Goal: Task Accomplishment & Management: Use online tool/utility

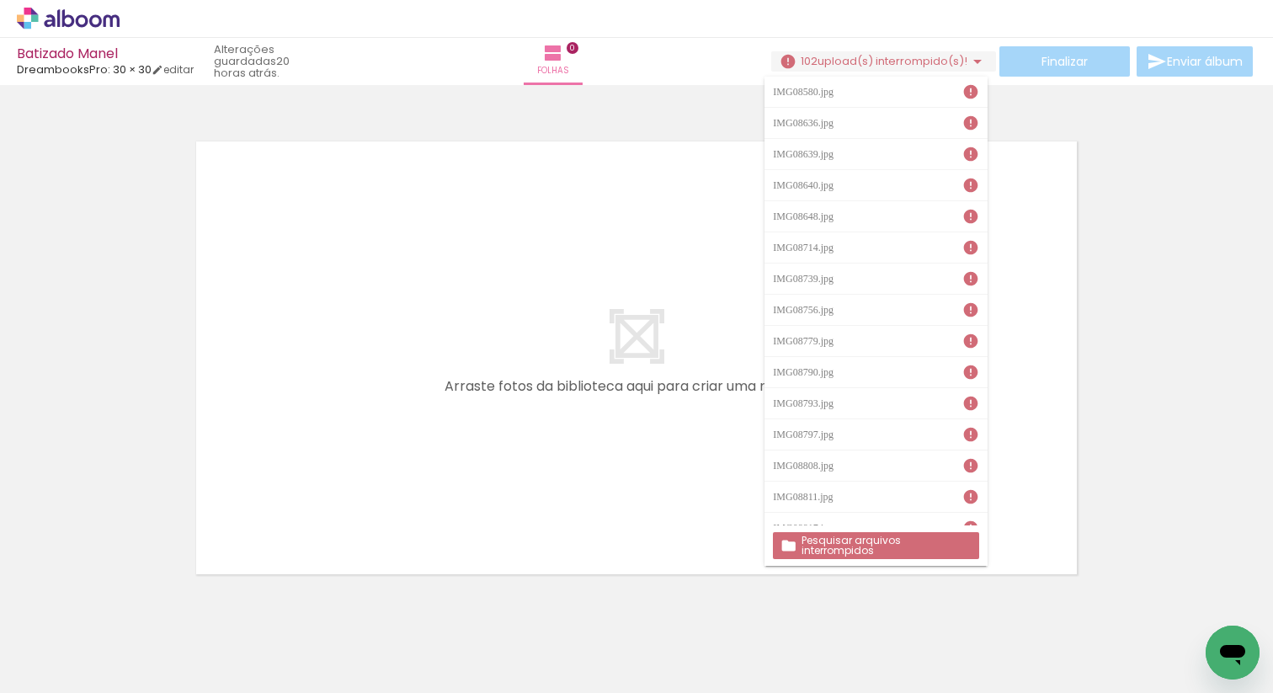
click at [0, 0] on slot "Pesquisar arquivos interrompidos" at bounding box center [0, 0] width 0 height 0
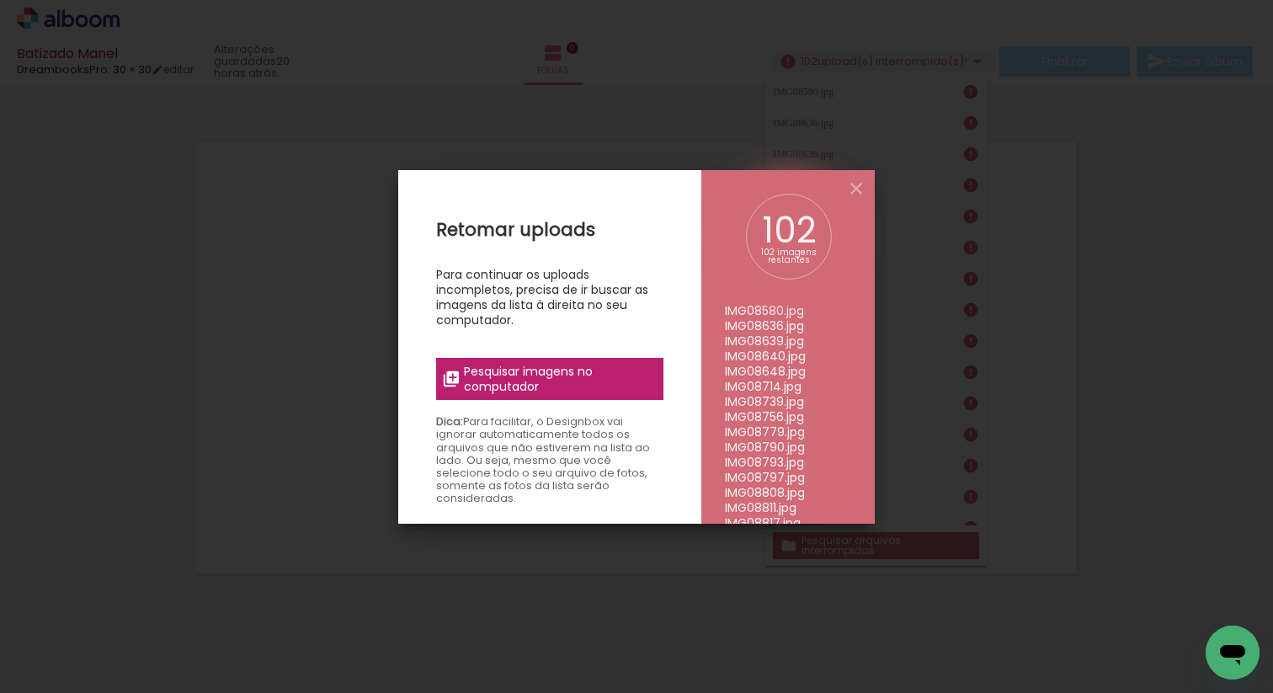
click at [580, 381] on span "Pesquisar imagens no computador" at bounding box center [558, 379] width 189 height 30
click at [0, 0] on input "file" at bounding box center [0, 0] width 0 height 0
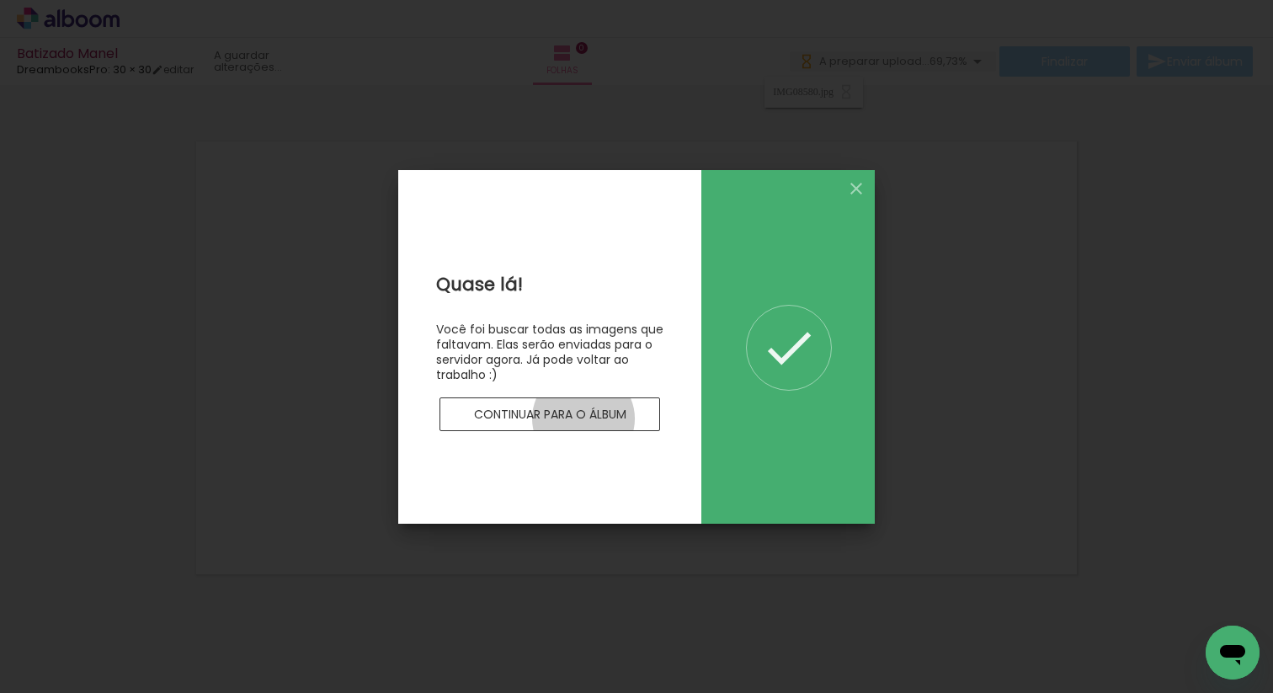
click at [0, 0] on slot "Continuar para o álbum" at bounding box center [0, 0] width 0 height 0
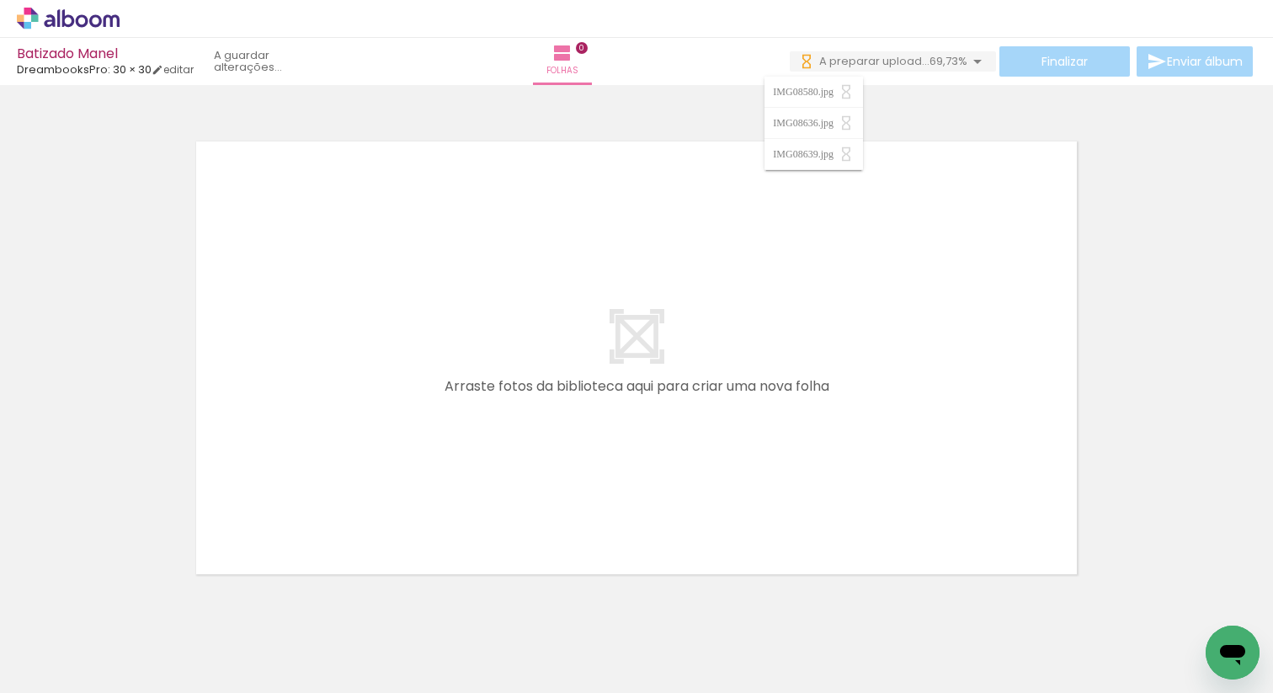
click at [899, 58] on span "A preparar upload..." at bounding box center [874, 61] width 110 height 16
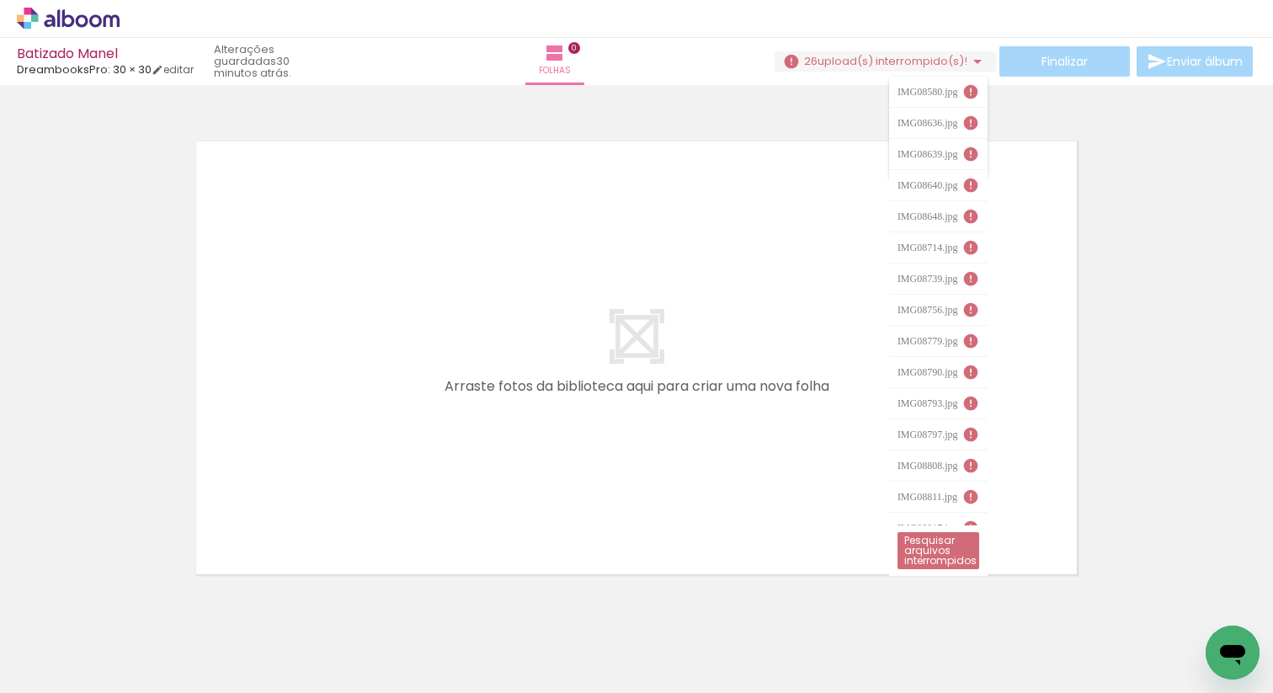
click at [1180, 205] on div at bounding box center [636, 336] width 1273 height 491
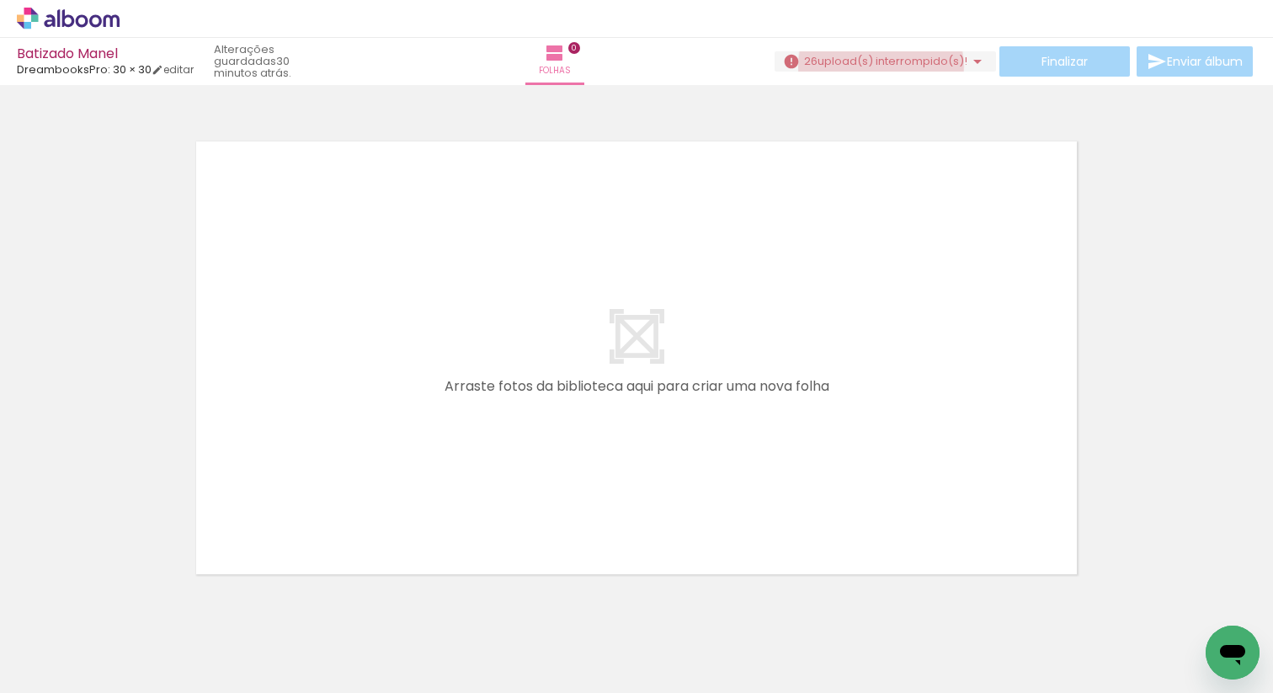
click at [874, 67] on span "upload(s) interrompido(s)!" at bounding box center [893, 61] width 150 height 16
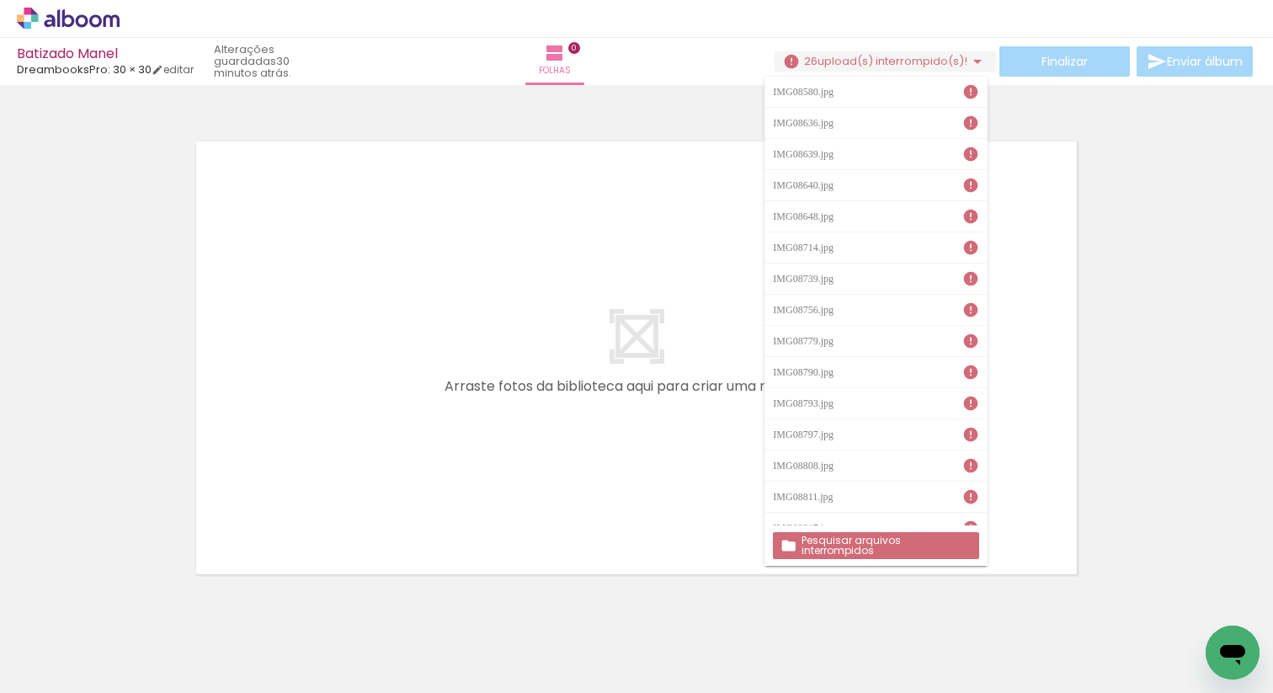
click at [714, 107] on div at bounding box center [636, 336] width 1273 height 491
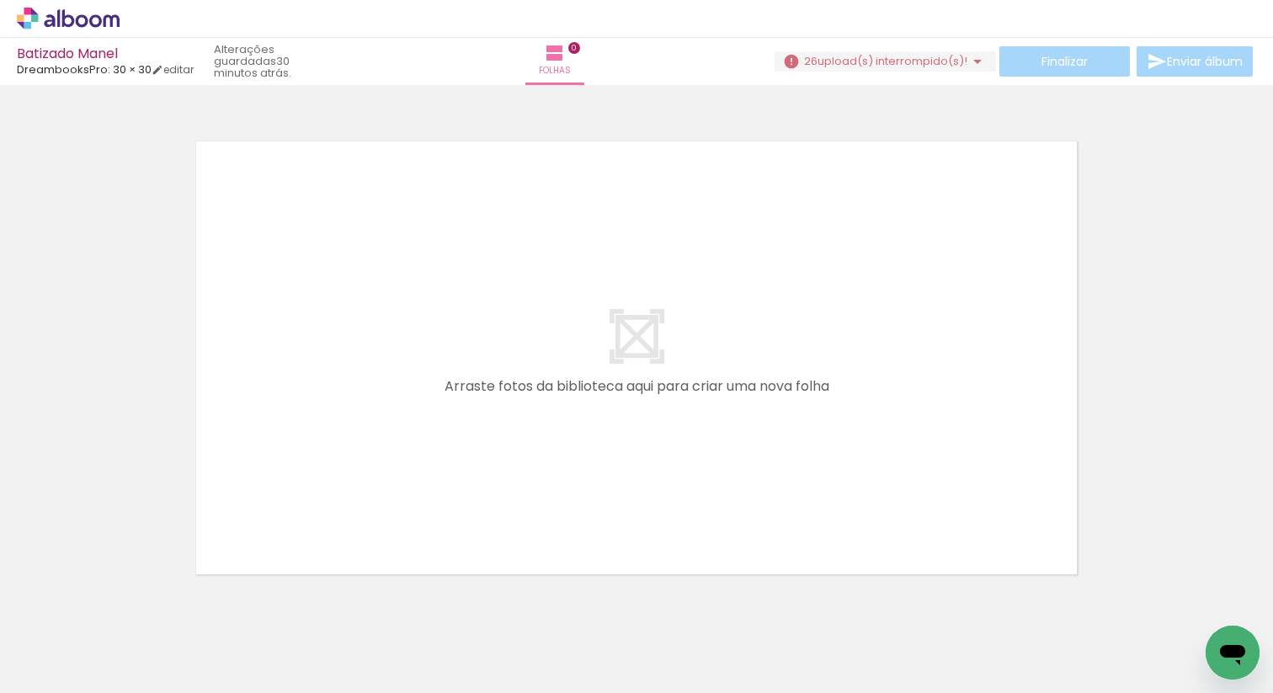
click at [714, 107] on div at bounding box center [636, 336] width 1273 height 491
click at [818, 67] on span "upload(s) interrompido(s)!" at bounding box center [893, 61] width 150 height 16
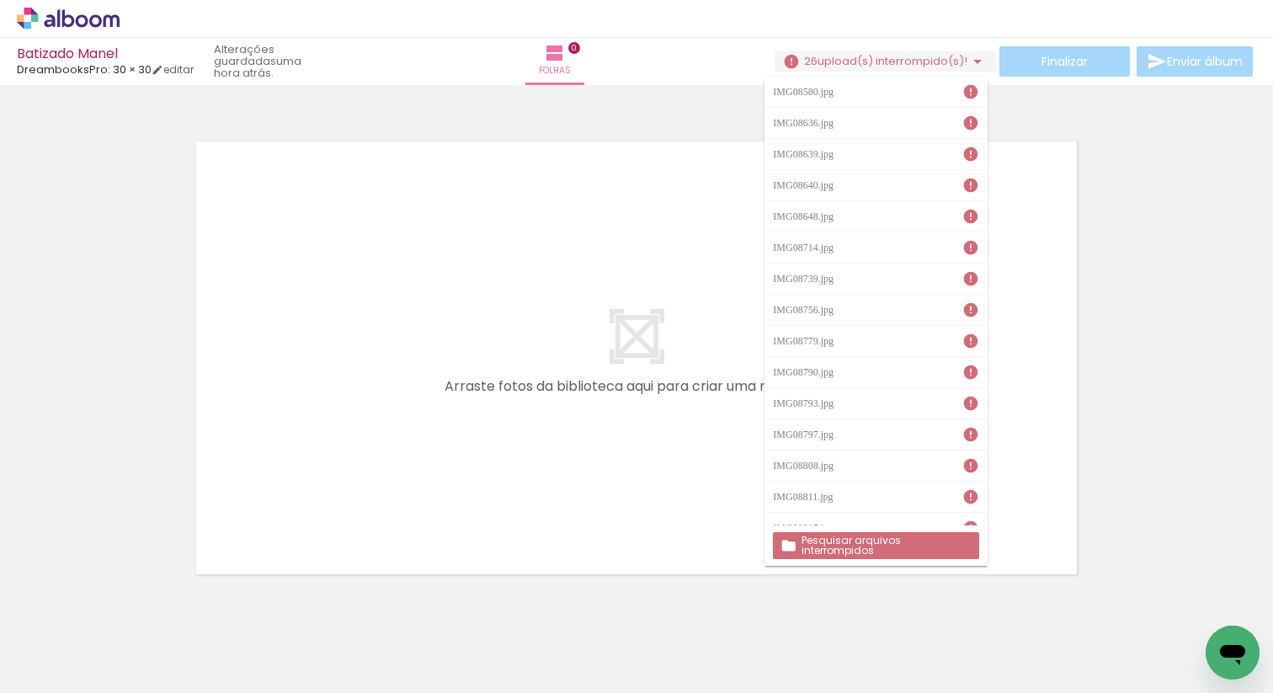
click at [0, 0] on slot "Pesquisar arquivos interrompidos" at bounding box center [0, 0] width 0 height 0
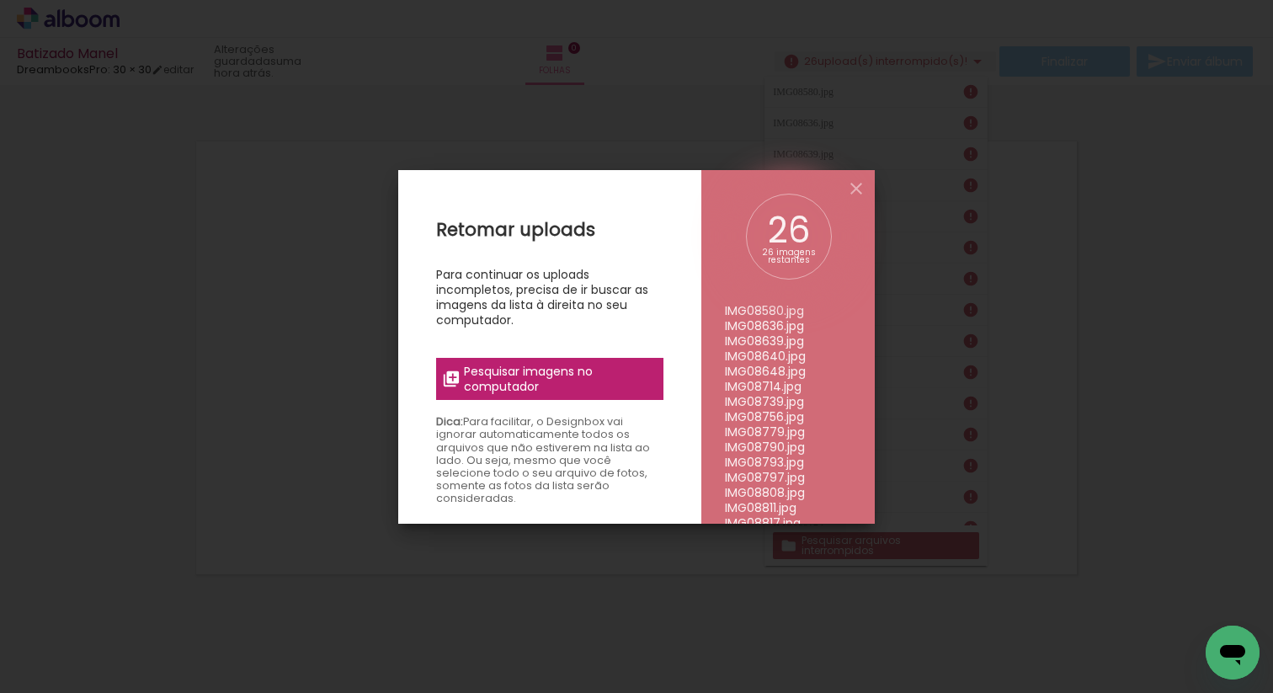
click at [620, 385] on span "Pesquisar imagens no computador" at bounding box center [558, 379] width 189 height 30
click at [0, 0] on input "file" at bounding box center [0, 0] width 0 height 0
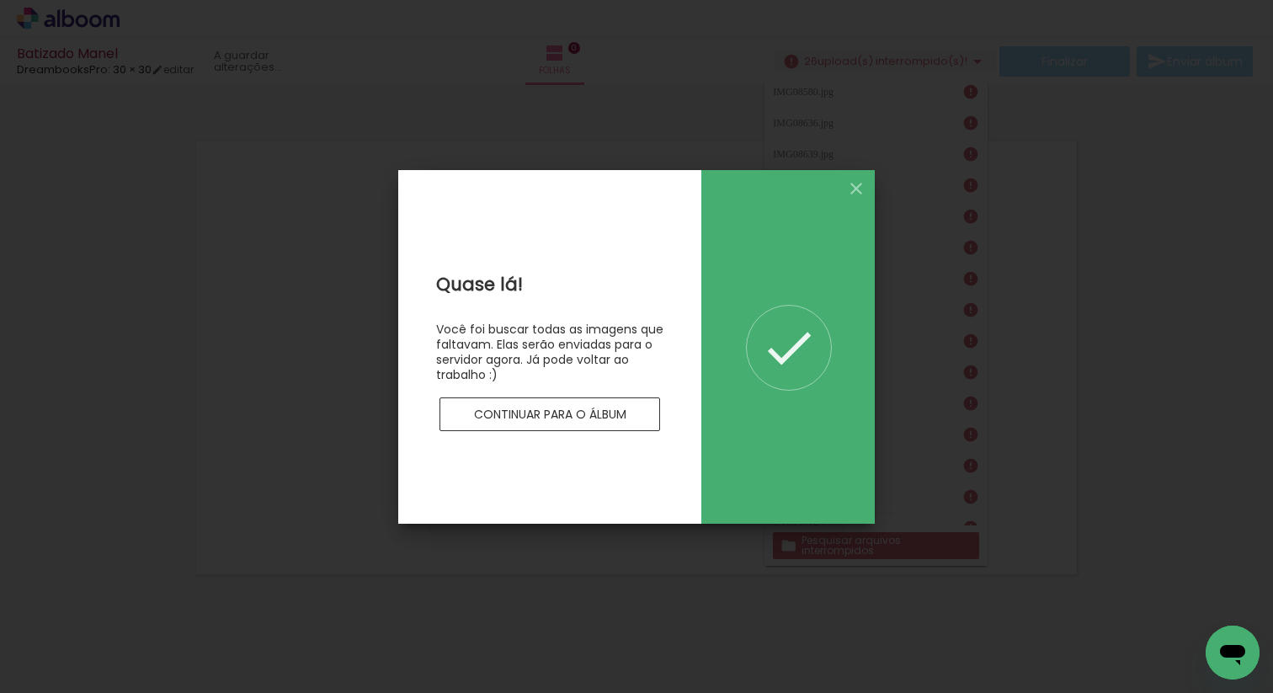
click at [630, 418] on paper-button "Continuar para o álbum" at bounding box center [550, 414] width 221 height 34
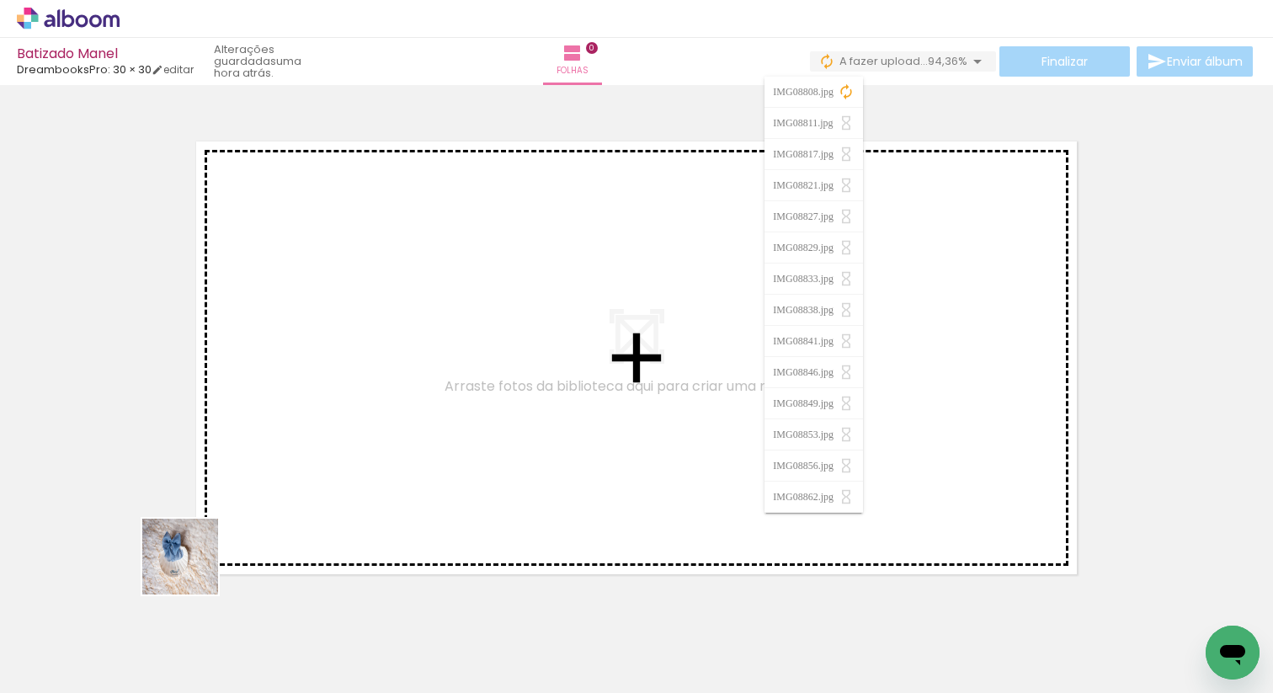
drag, startPoint x: 173, startPoint y: 635, endPoint x: 301, endPoint y: 380, distance: 285.4
click at [301, 380] on quentale-workspace at bounding box center [636, 346] width 1273 height 693
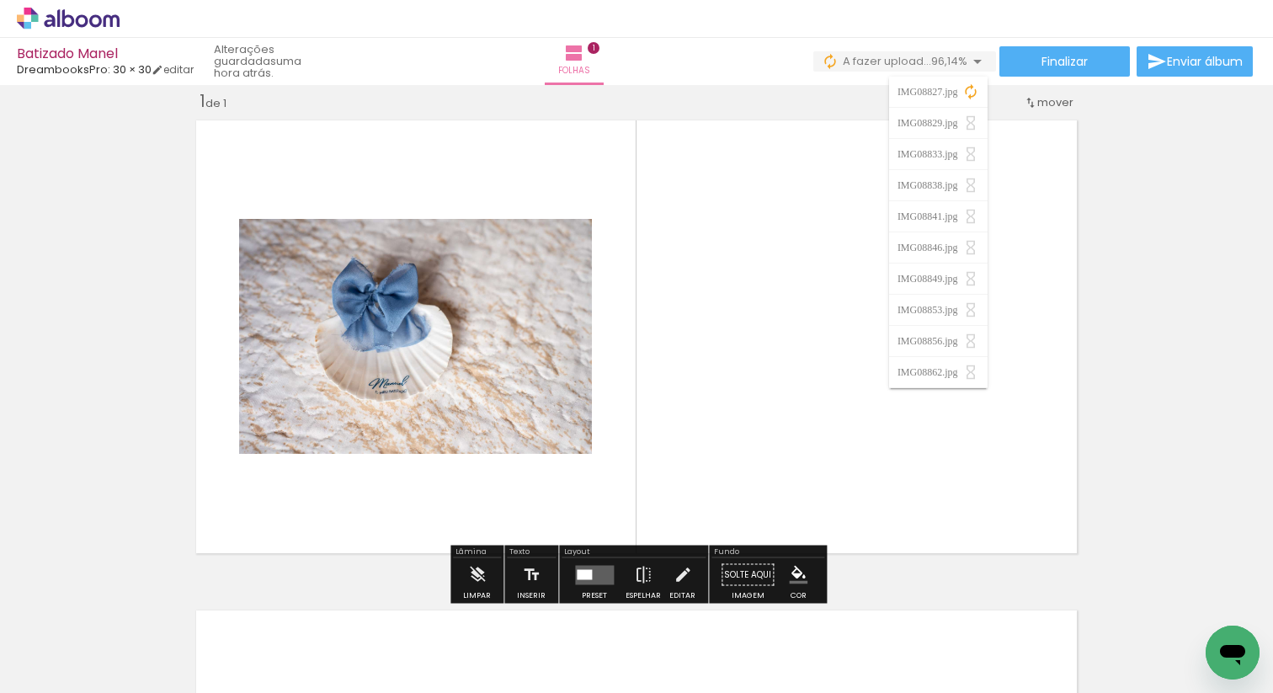
scroll to position [29, 0]
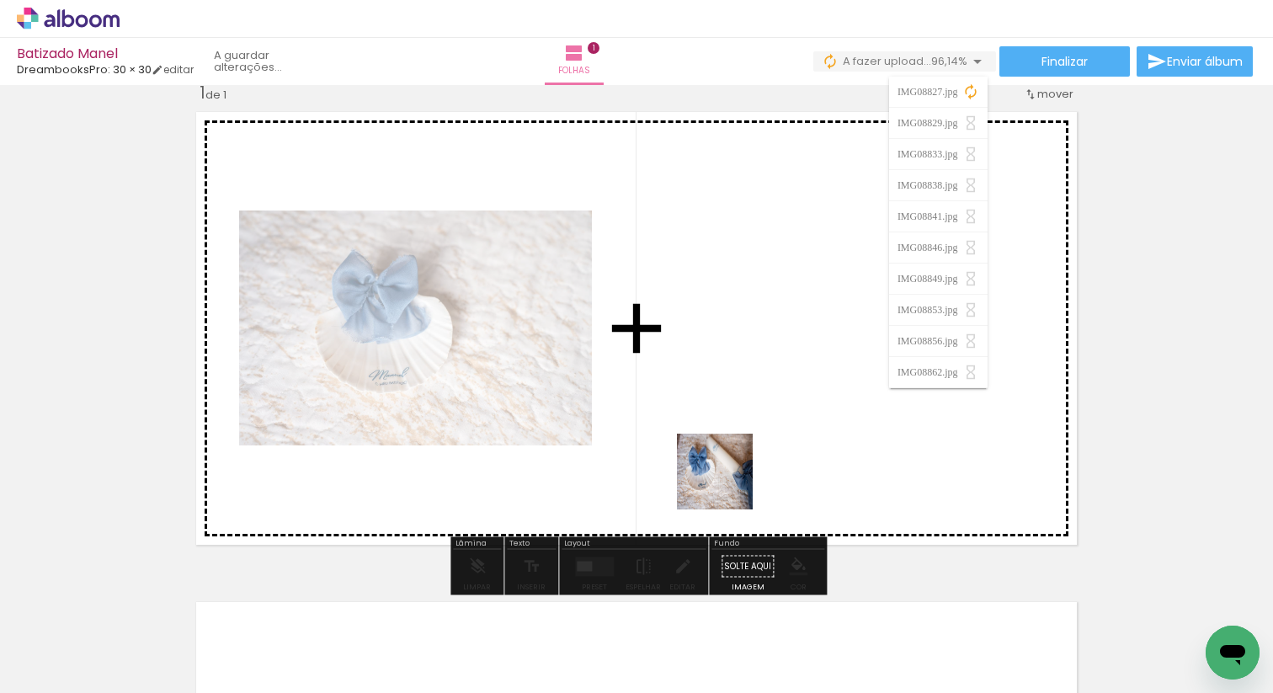
drag, startPoint x: 914, startPoint y: 647, endPoint x: 704, endPoint y: 470, distance: 274.3
click at [704, 470] on quentale-workspace at bounding box center [636, 346] width 1273 height 693
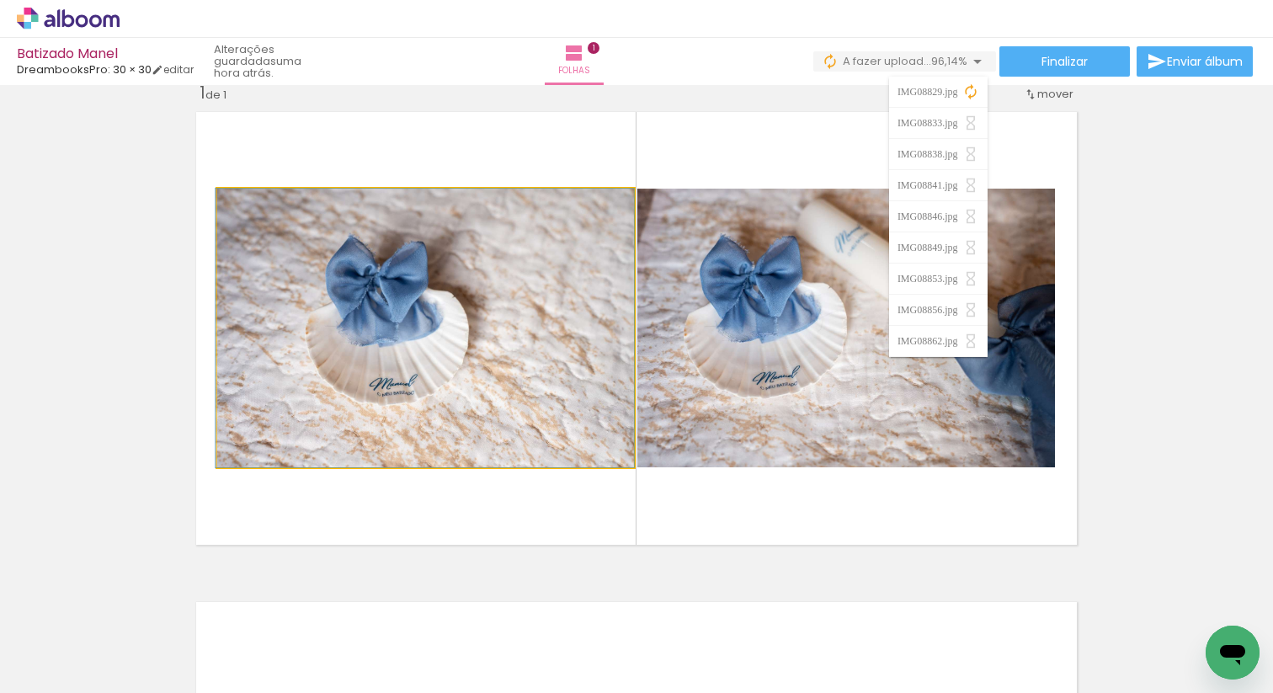
drag, startPoint x: 504, startPoint y: 349, endPoint x: 489, endPoint y: 590, distance: 242.1
click at [489, 590] on quentale-workspace at bounding box center [636, 346] width 1273 height 693
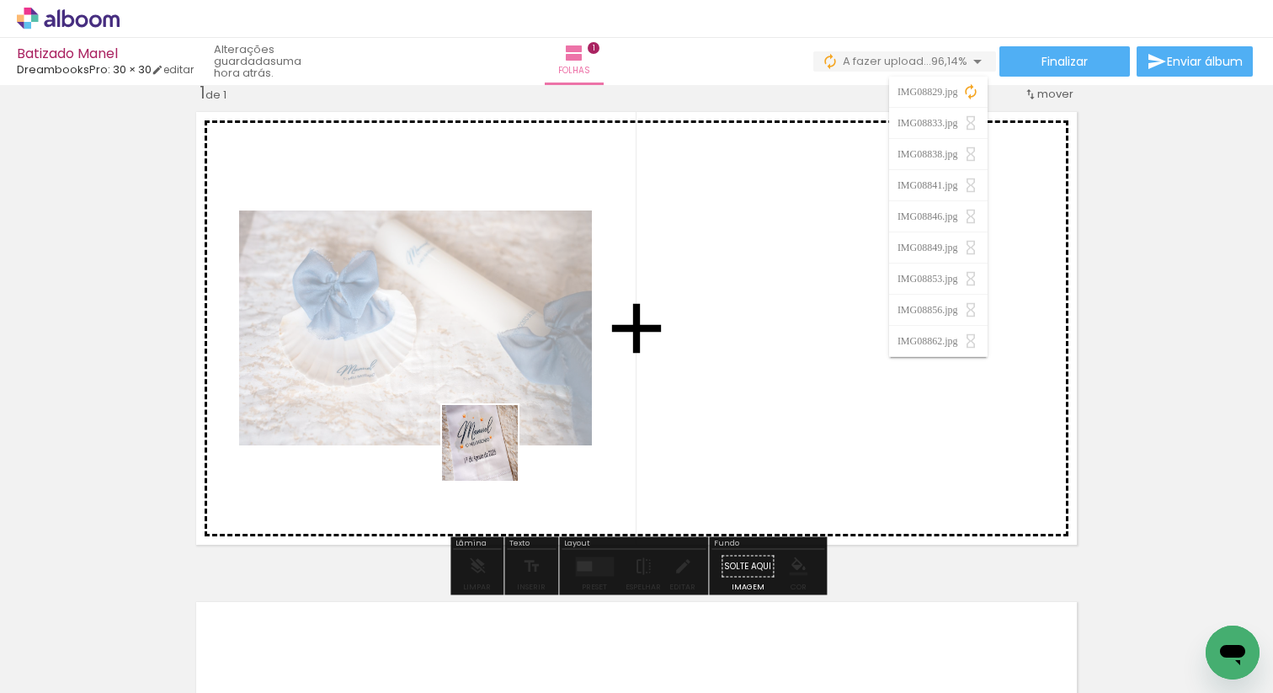
drag, startPoint x: 548, startPoint y: 637, endPoint x: 493, endPoint y: 447, distance: 198.2
click at [493, 447] on quentale-workspace at bounding box center [636, 346] width 1273 height 693
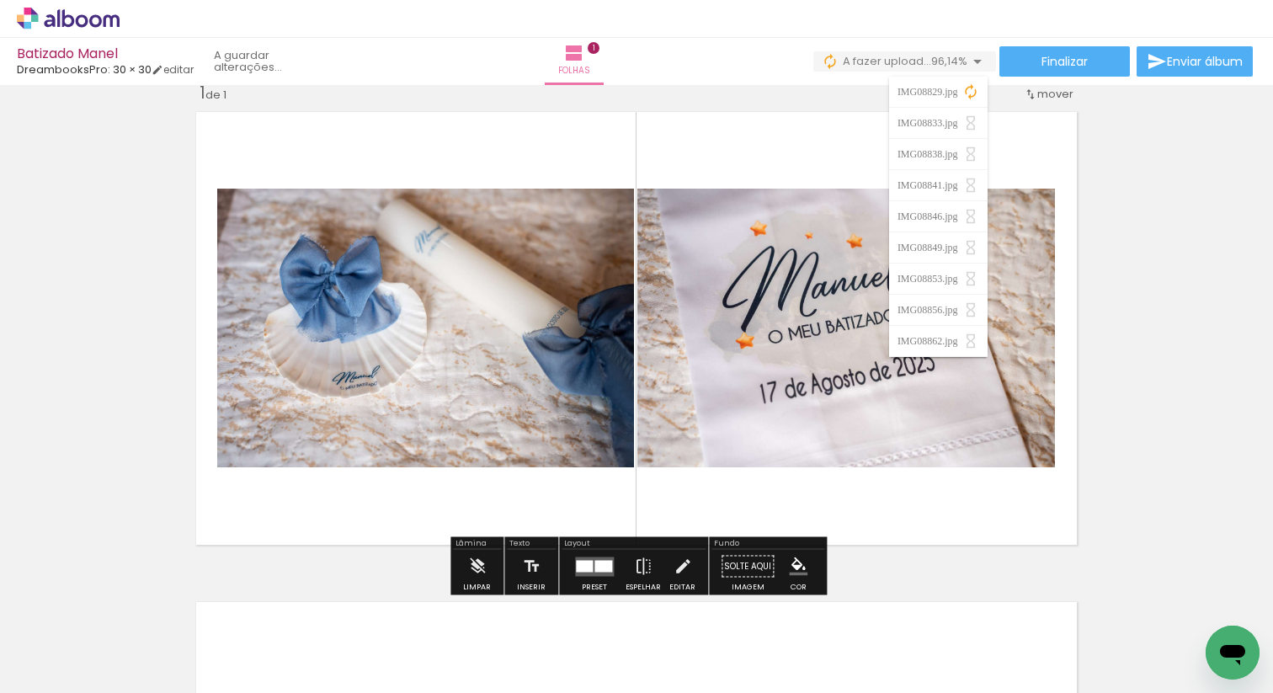
scroll to position [0, 548]
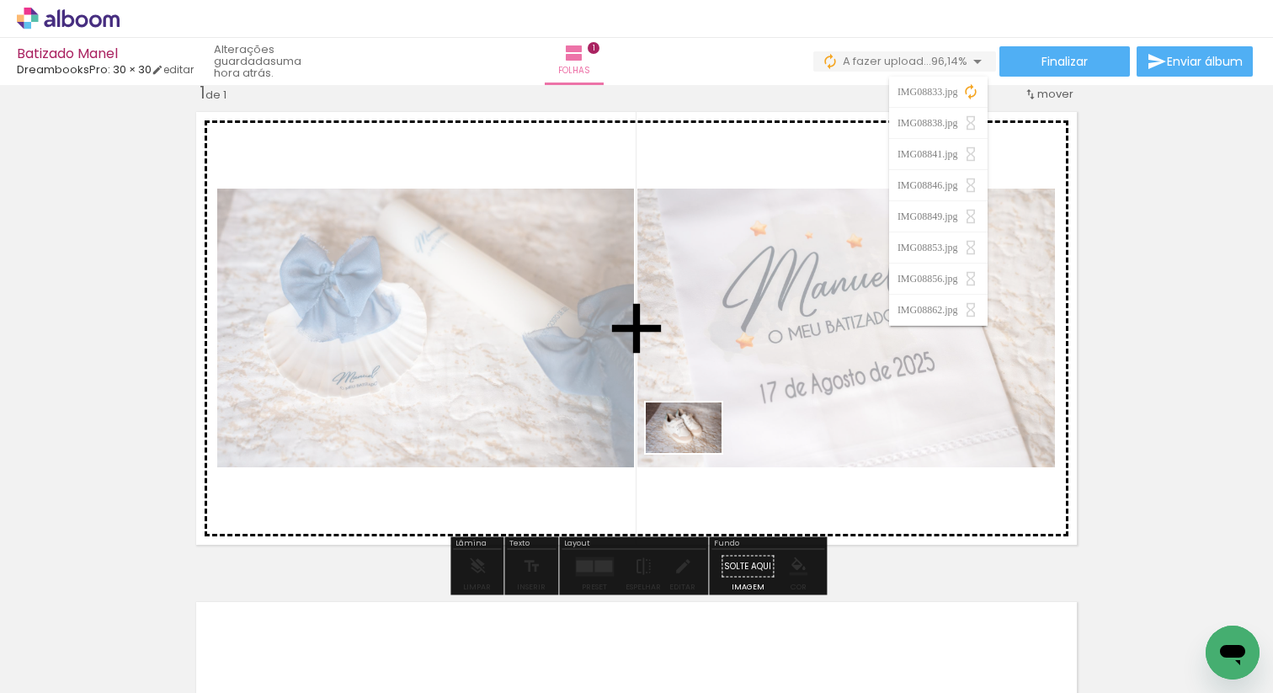
drag, startPoint x: 768, startPoint y: 648, endPoint x: 696, endPoint y: 452, distance: 208.1
click at [696, 452] on quentale-workspace at bounding box center [636, 346] width 1273 height 693
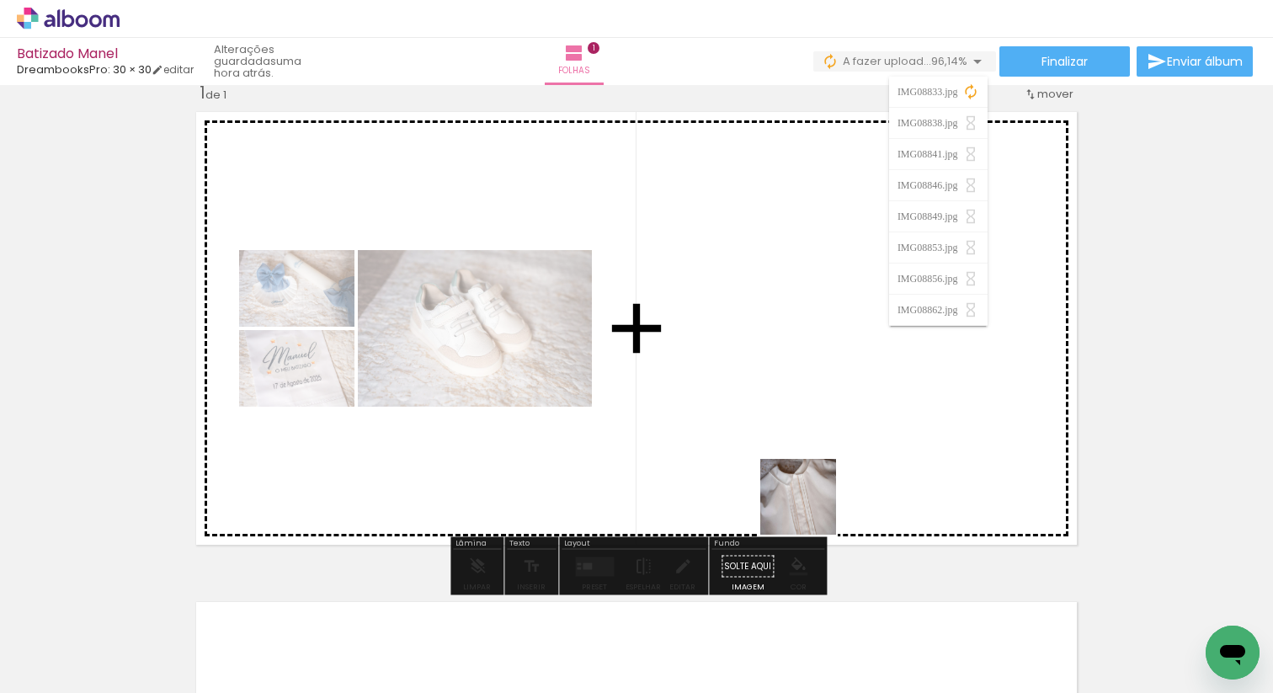
drag, startPoint x: 936, startPoint y: 644, endPoint x: 811, endPoint y: 509, distance: 183.5
click at [811, 509] on quentale-workspace at bounding box center [636, 346] width 1273 height 693
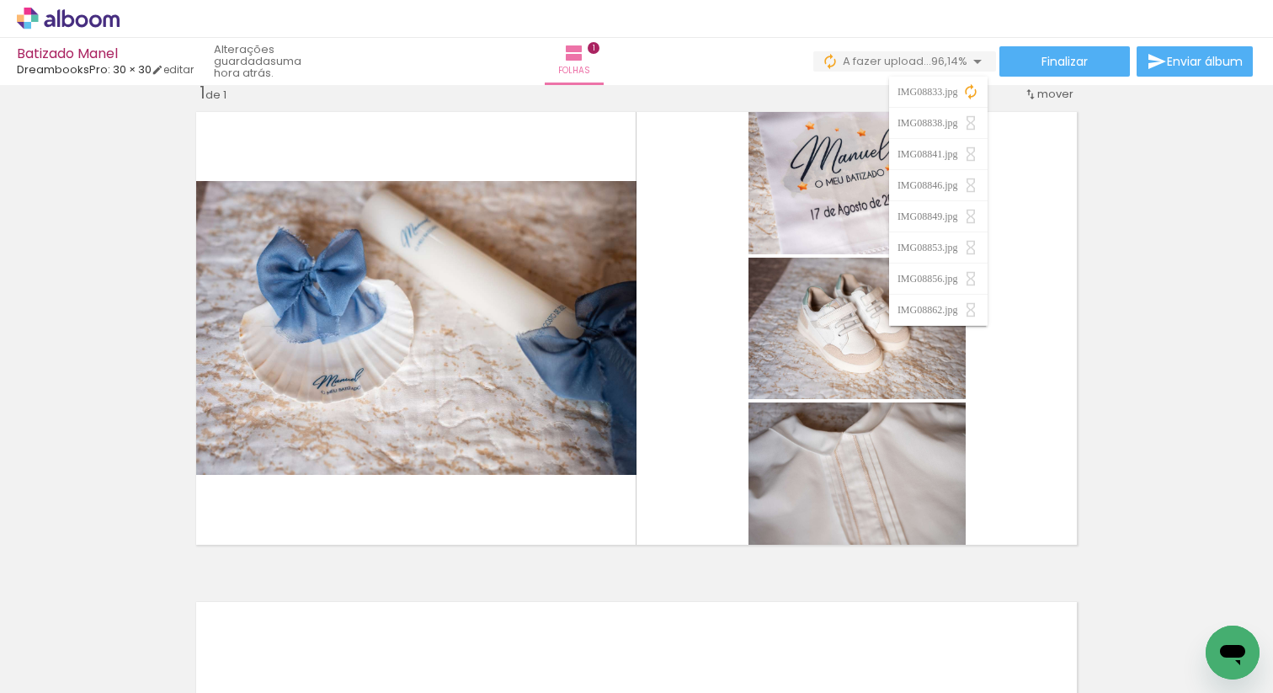
scroll to position [0, 810]
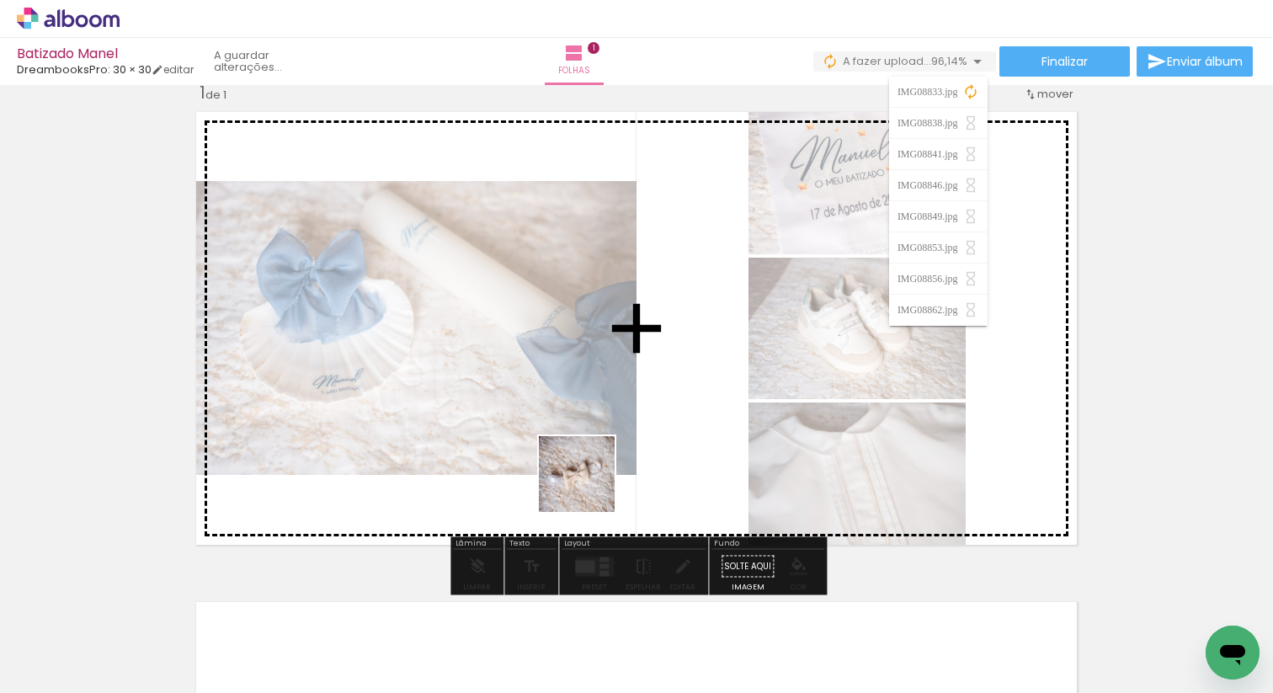
drag, startPoint x: 591, startPoint y: 649, endPoint x: 590, endPoint y: 486, distance: 163.4
click at [590, 486] on quentale-workspace at bounding box center [636, 346] width 1273 height 693
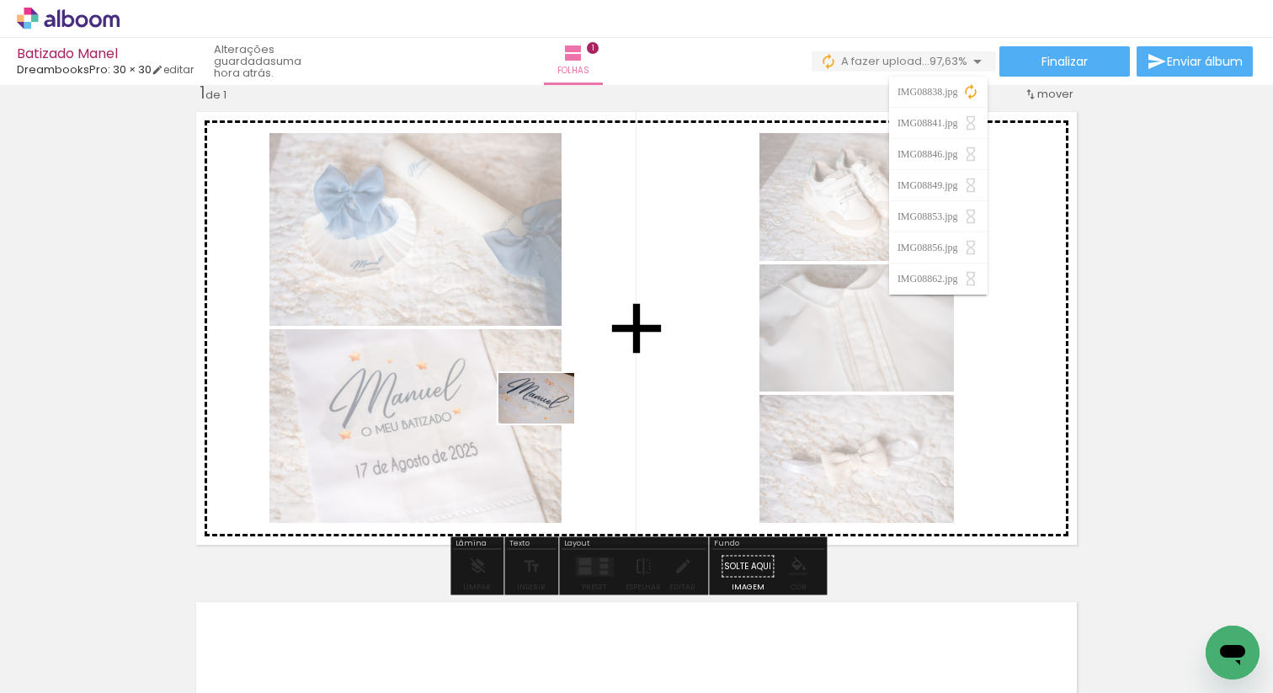
drag, startPoint x: 316, startPoint y: 650, endPoint x: 549, endPoint y: 424, distance: 325.1
click at [549, 424] on quentale-workspace at bounding box center [636, 346] width 1273 height 693
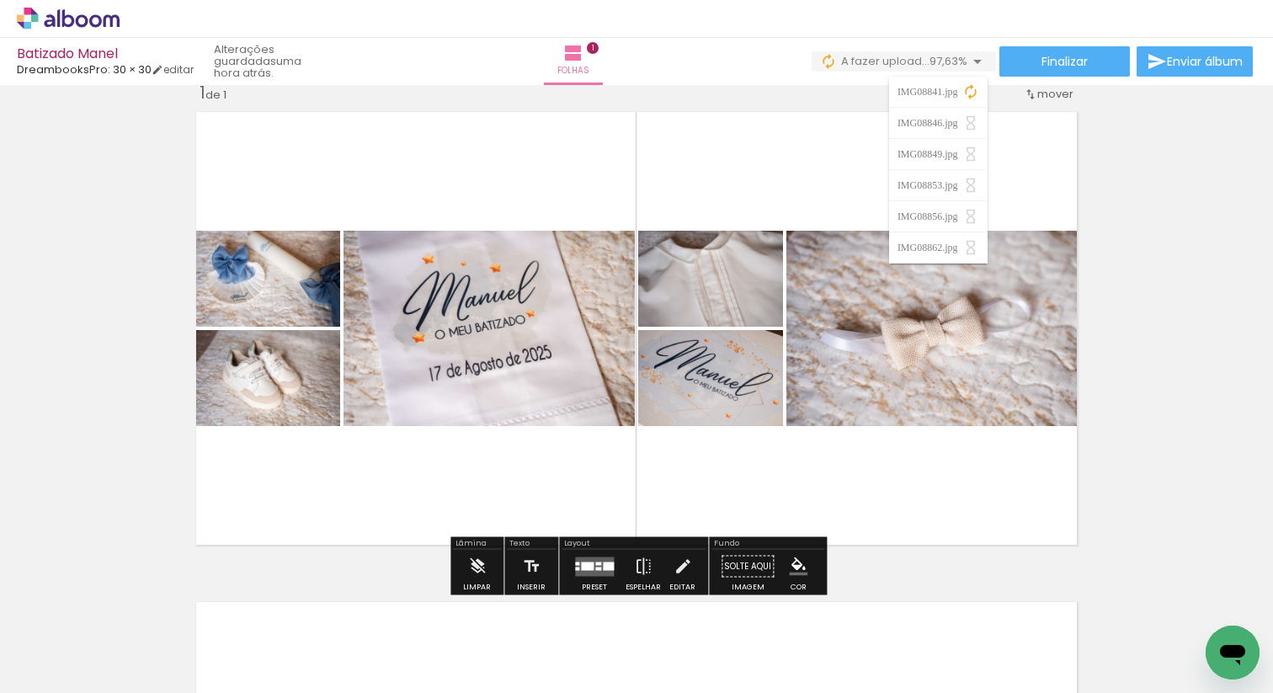
click at [876, 62] on span "A fazer upload..." at bounding box center [885, 61] width 88 height 16
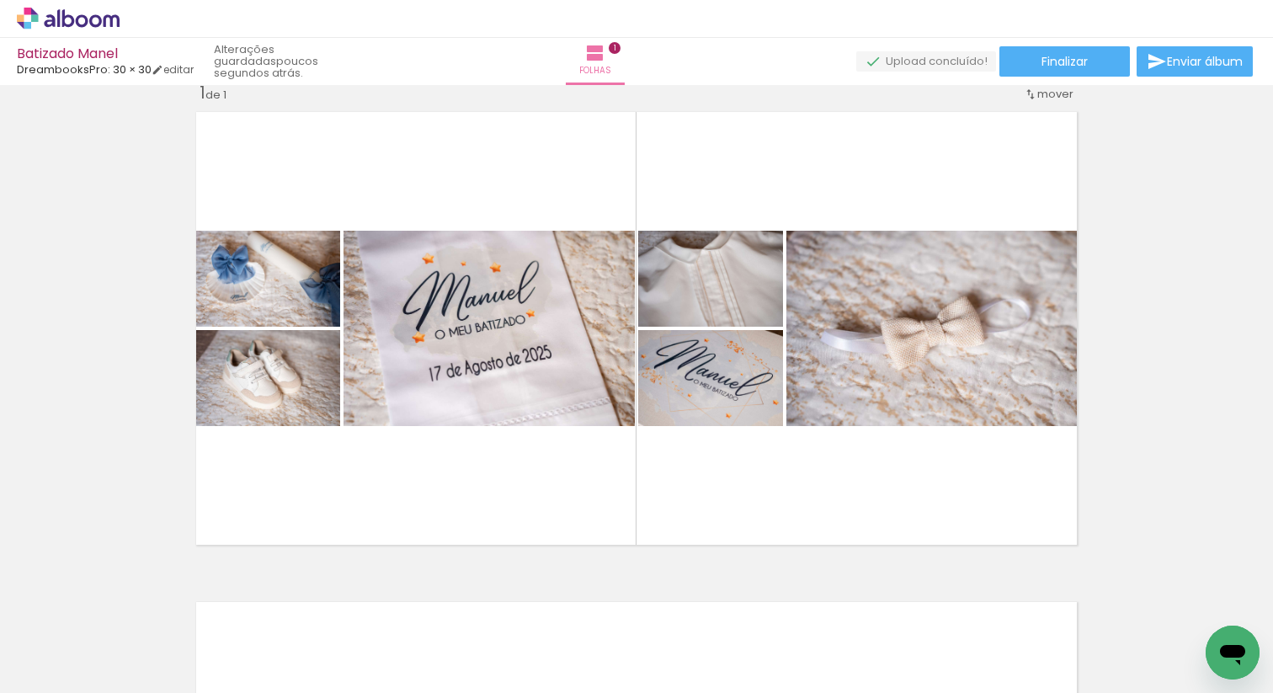
click at [920, 73] on div "Finalizar Enviar álbum" at bounding box center [1056, 61] width 400 height 30
click at [920, 68] on quentale-upload-monitor at bounding box center [926, 61] width 140 height 21
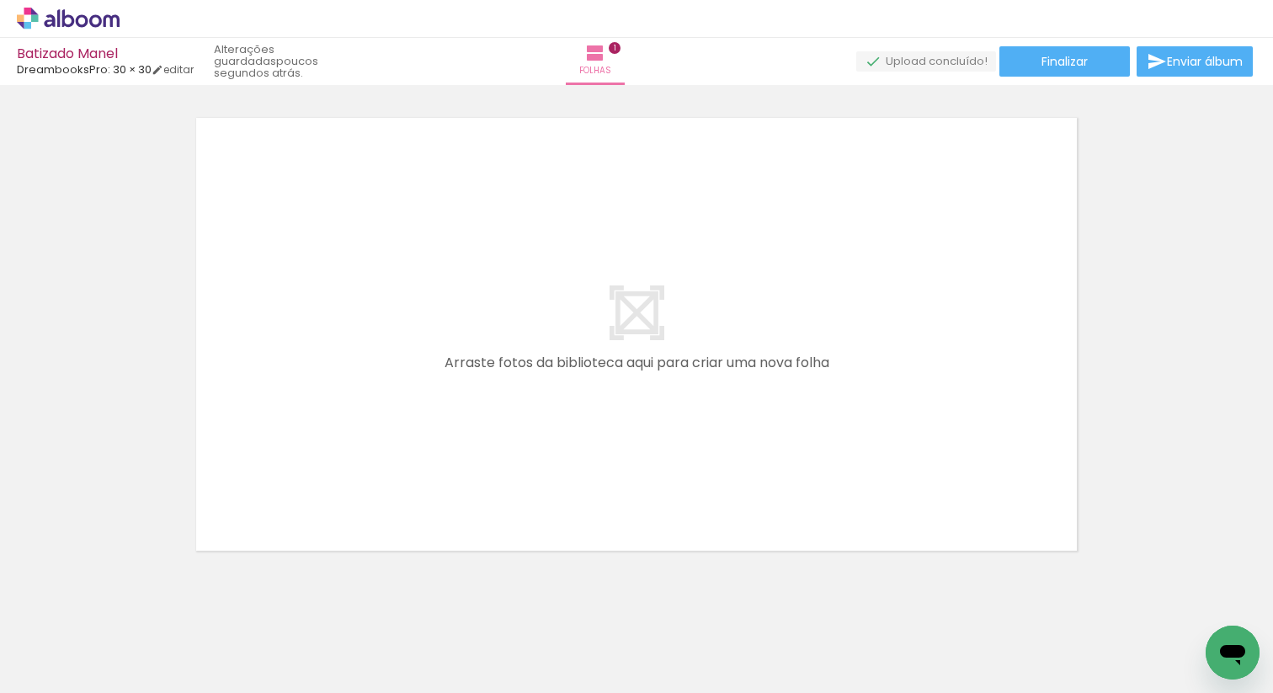
scroll to position [0, 1517]
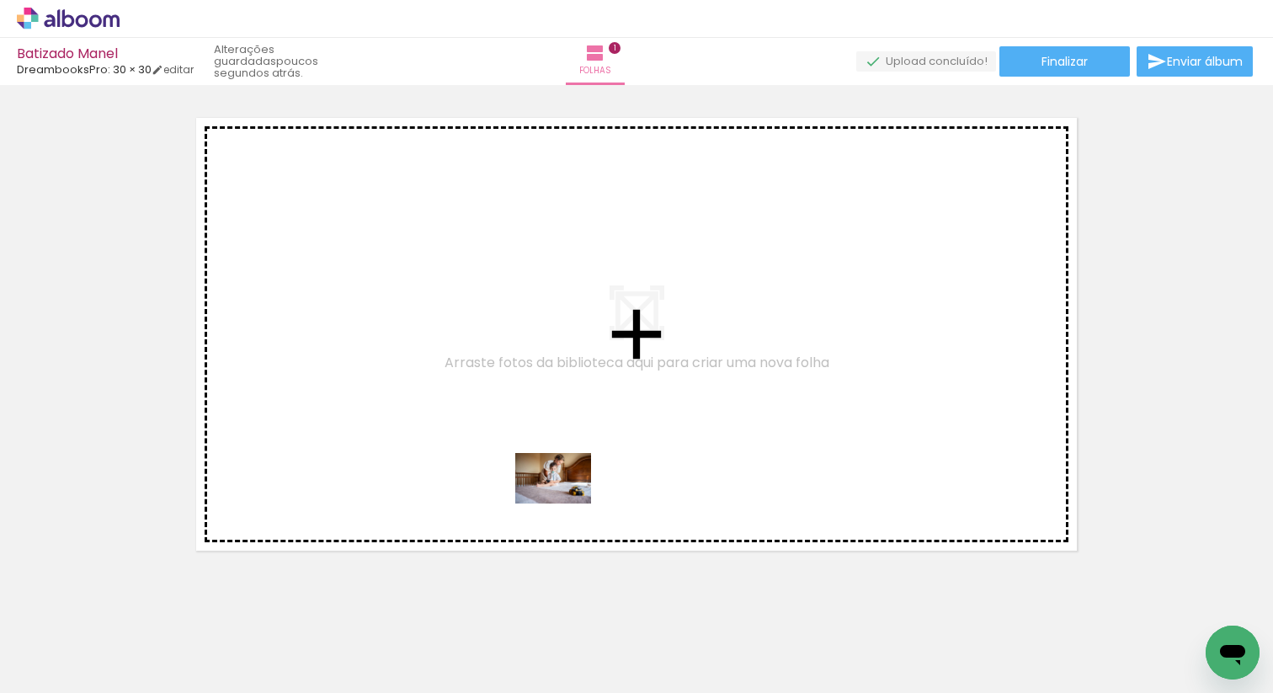
drag, startPoint x: 717, startPoint y: 650, endPoint x: 566, endPoint y: 504, distance: 210.8
click at [566, 504] on quentale-workspace at bounding box center [636, 346] width 1273 height 693
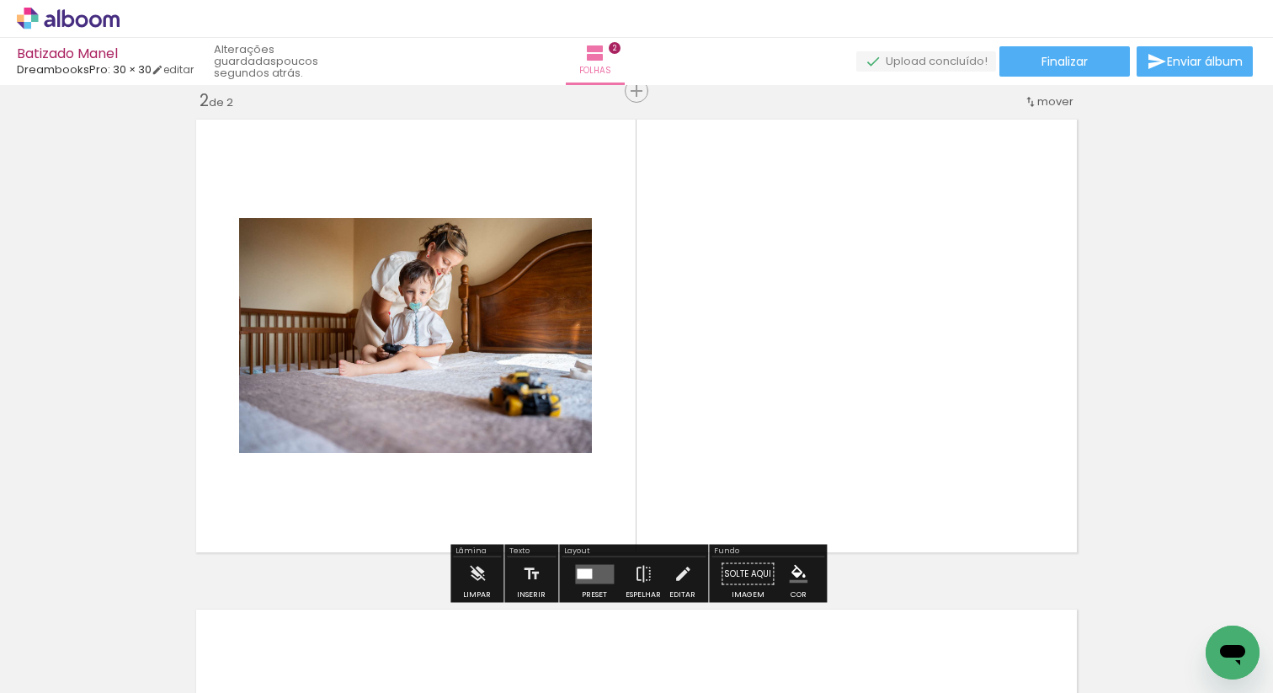
scroll to position [511, 0]
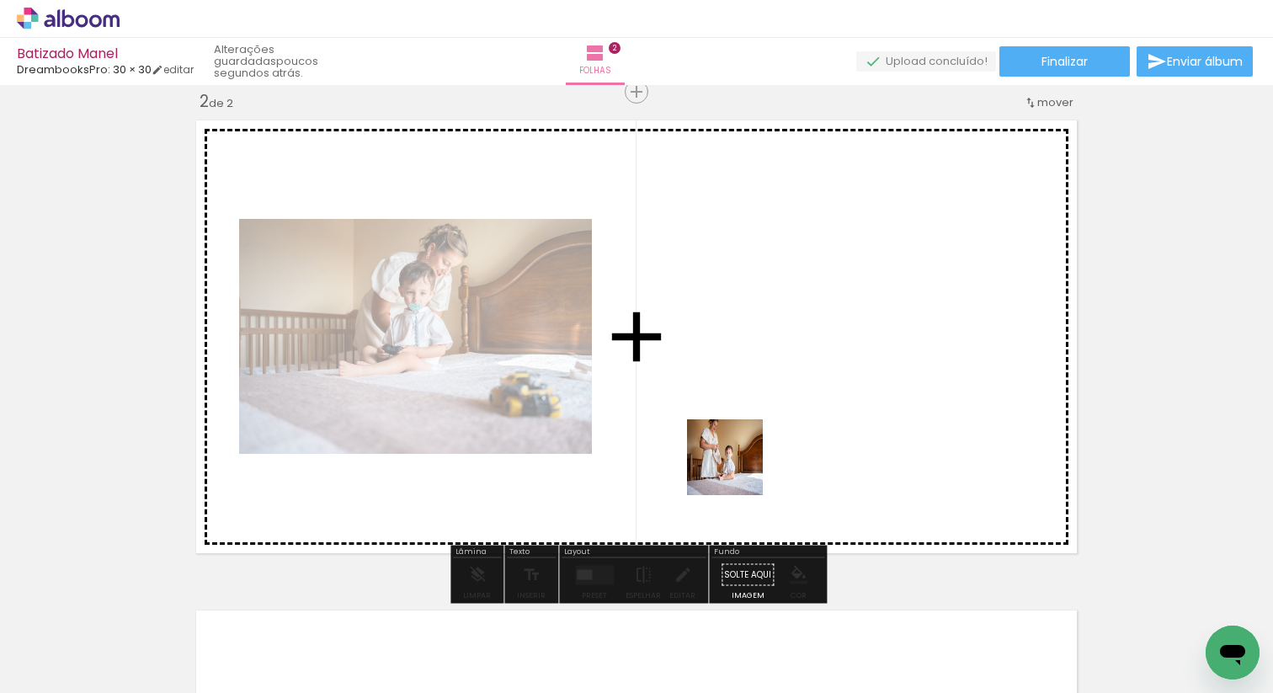
drag, startPoint x: 932, startPoint y: 642, endPoint x: 716, endPoint y: 450, distance: 289.3
click at [716, 450] on quentale-workspace at bounding box center [636, 346] width 1273 height 693
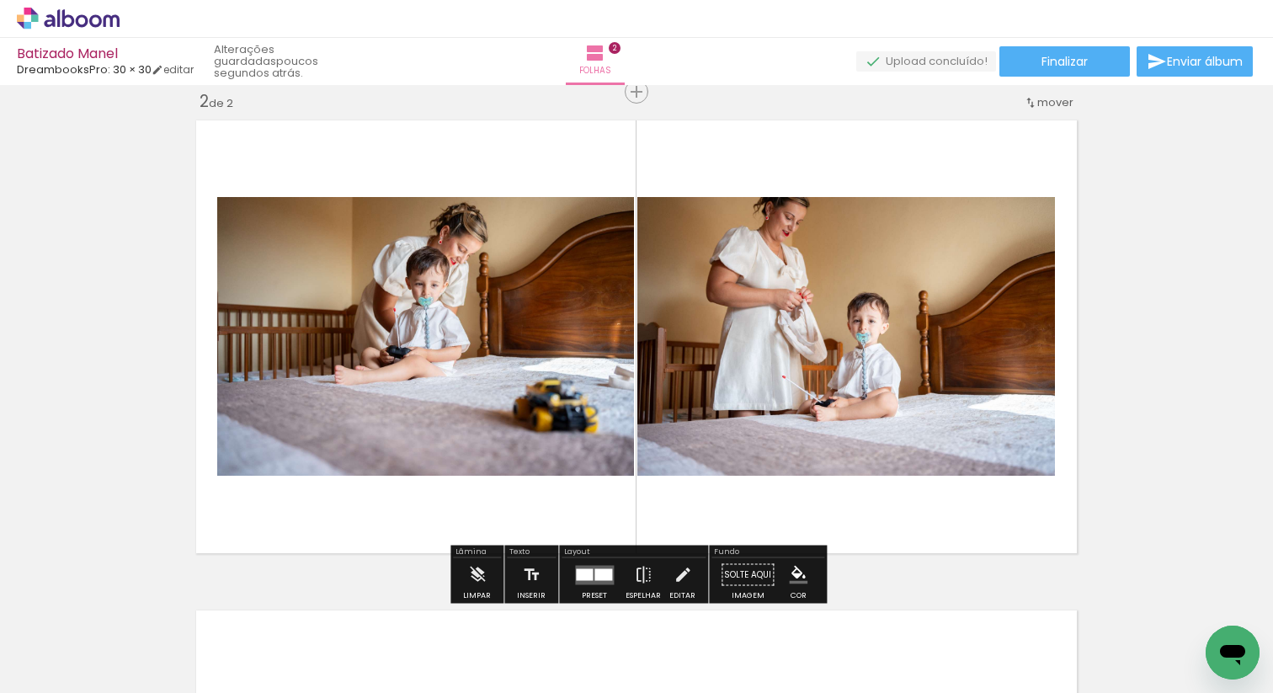
scroll to position [0, 1913]
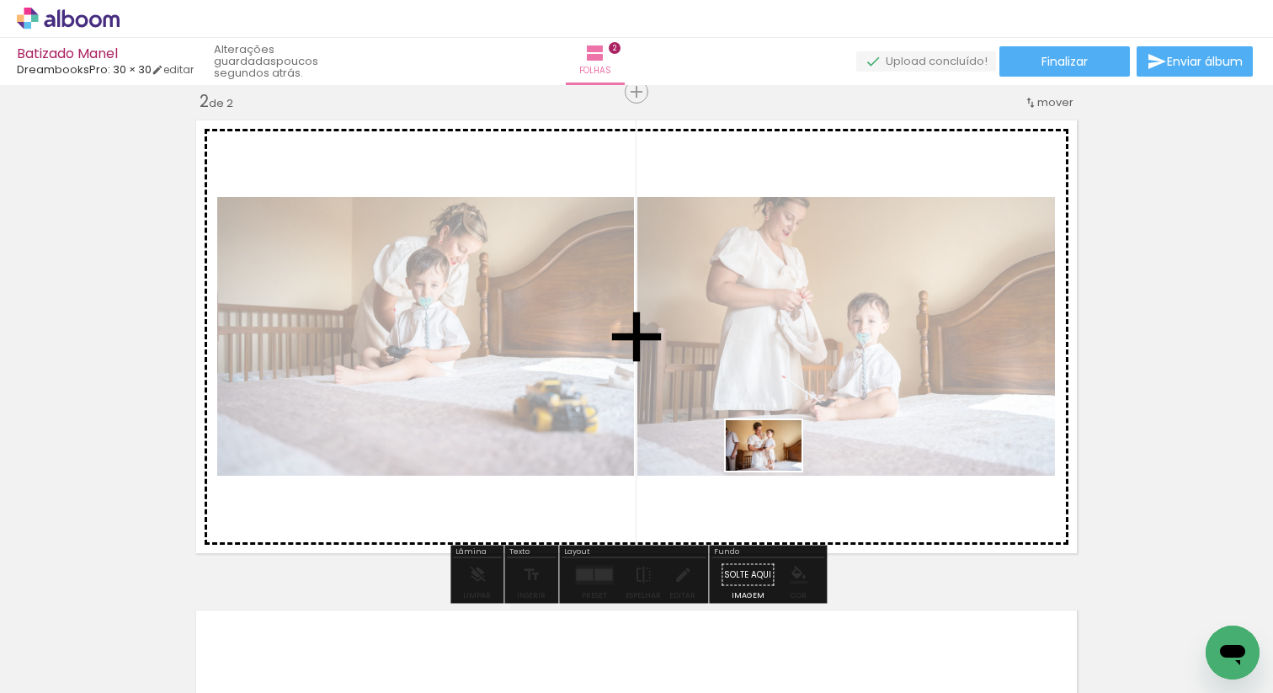
drag, startPoint x: 911, startPoint y: 644, endPoint x: 776, endPoint y: 471, distance: 219.6
click at [776, 471] on quentale-workspace at bounding box center [636, 346] width 1273 height 693
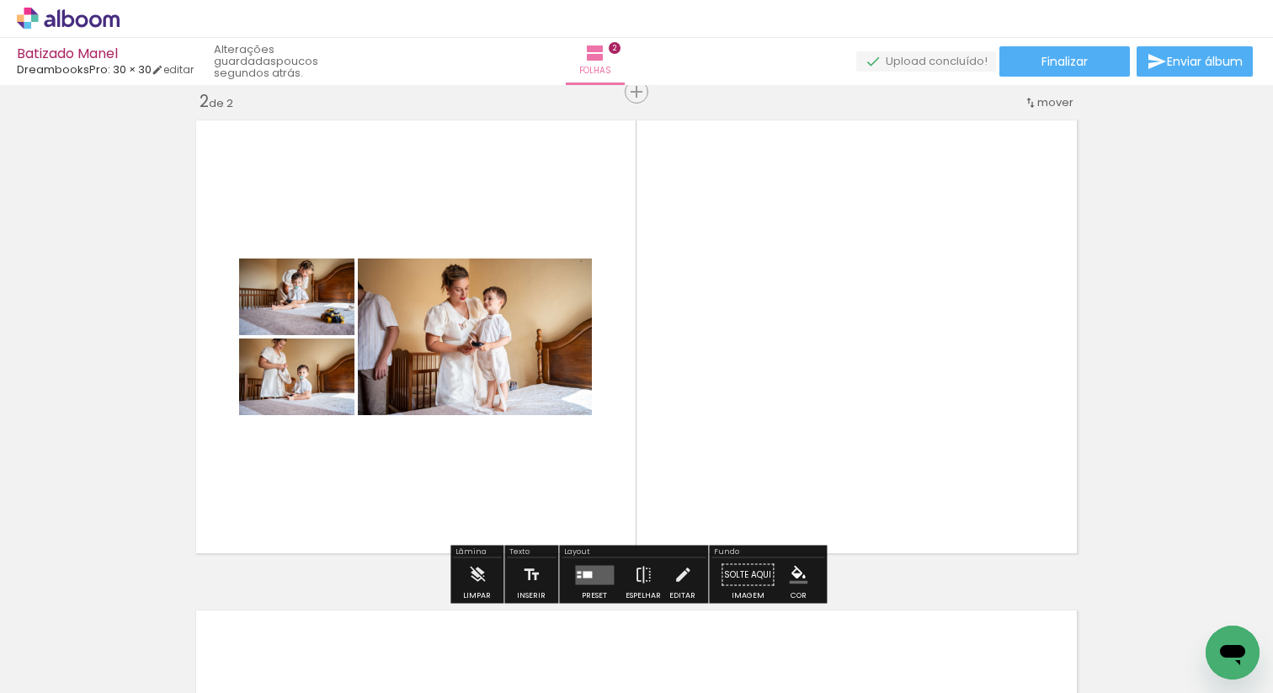
scroll to position [0, 2177]
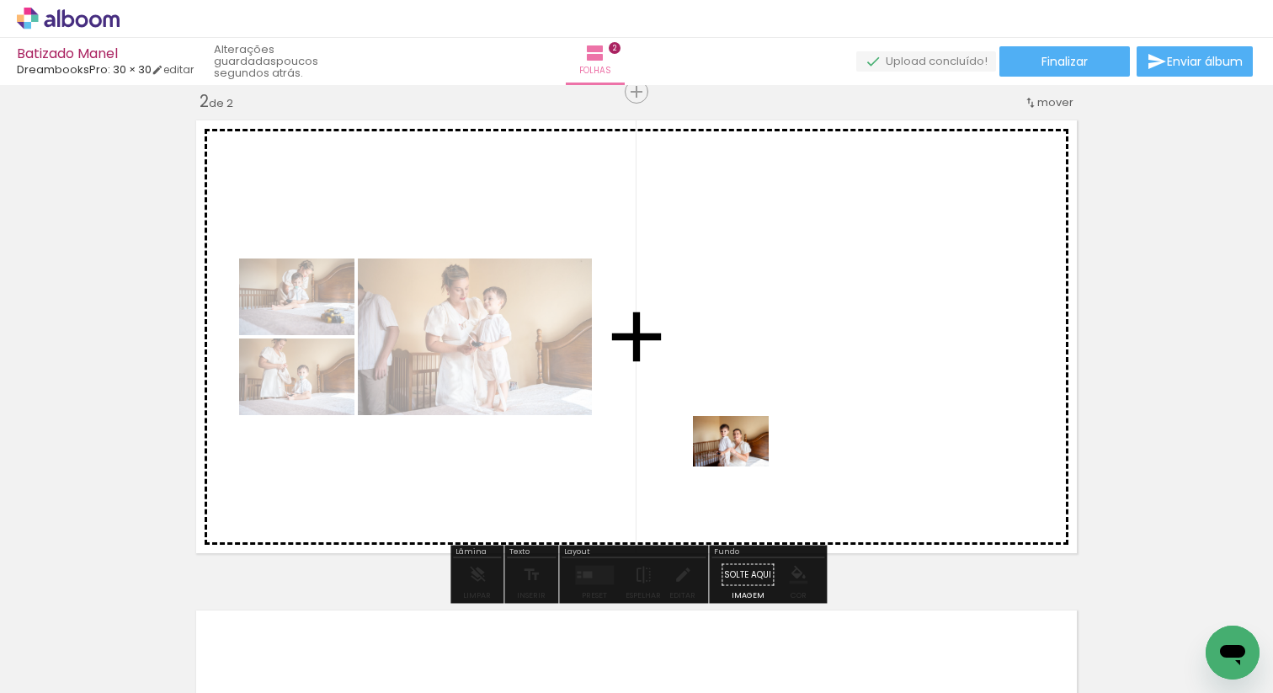
drag, startPoint x: 833, startPoint y: 644, endPoint x: 744, endPoint y: 466, distance: 198.8
click at [744, 466] on quentale-workspace at bounding box center [636, 346] width 1273 height 693
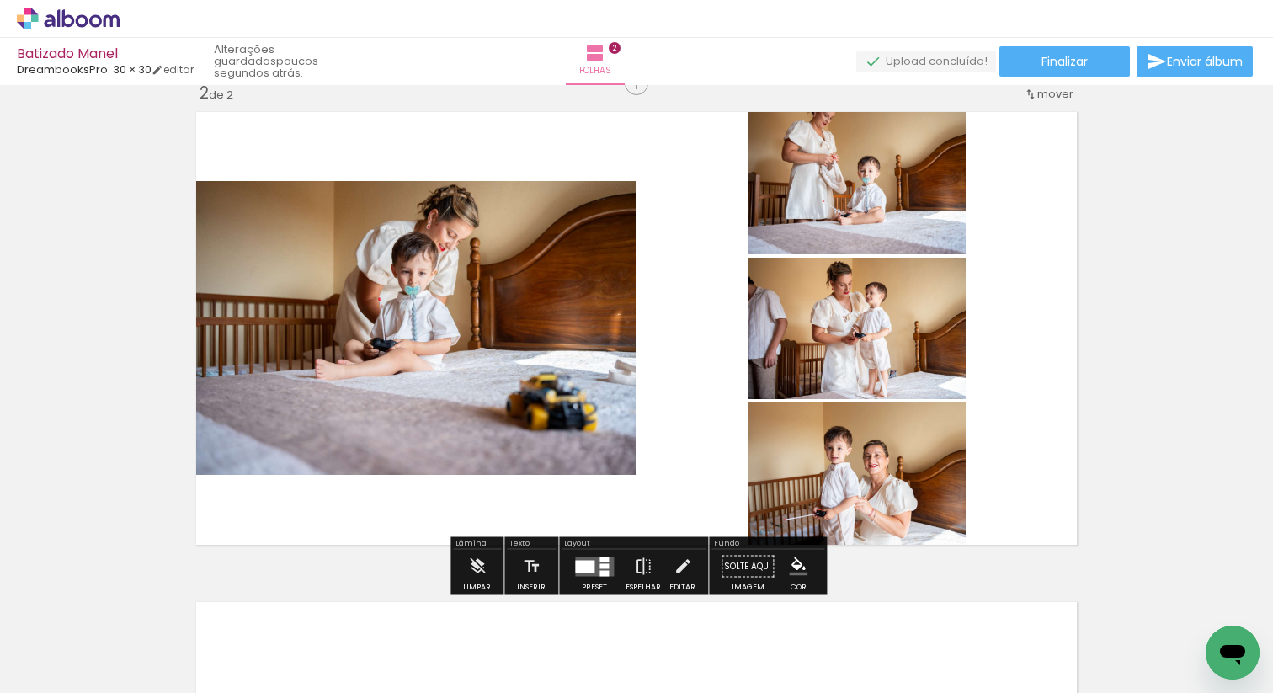
scroll to position [0, 2721]
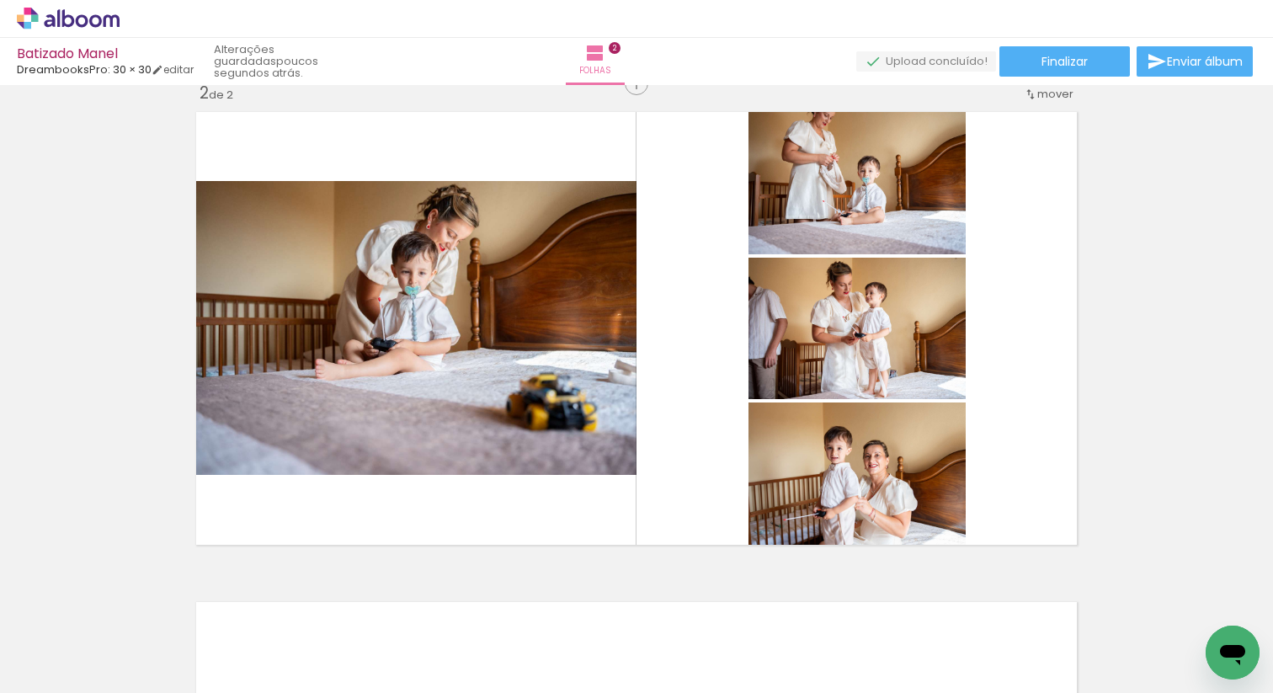
click at [220, 649] on div at bounding box center [182, 636] width 76 height 51
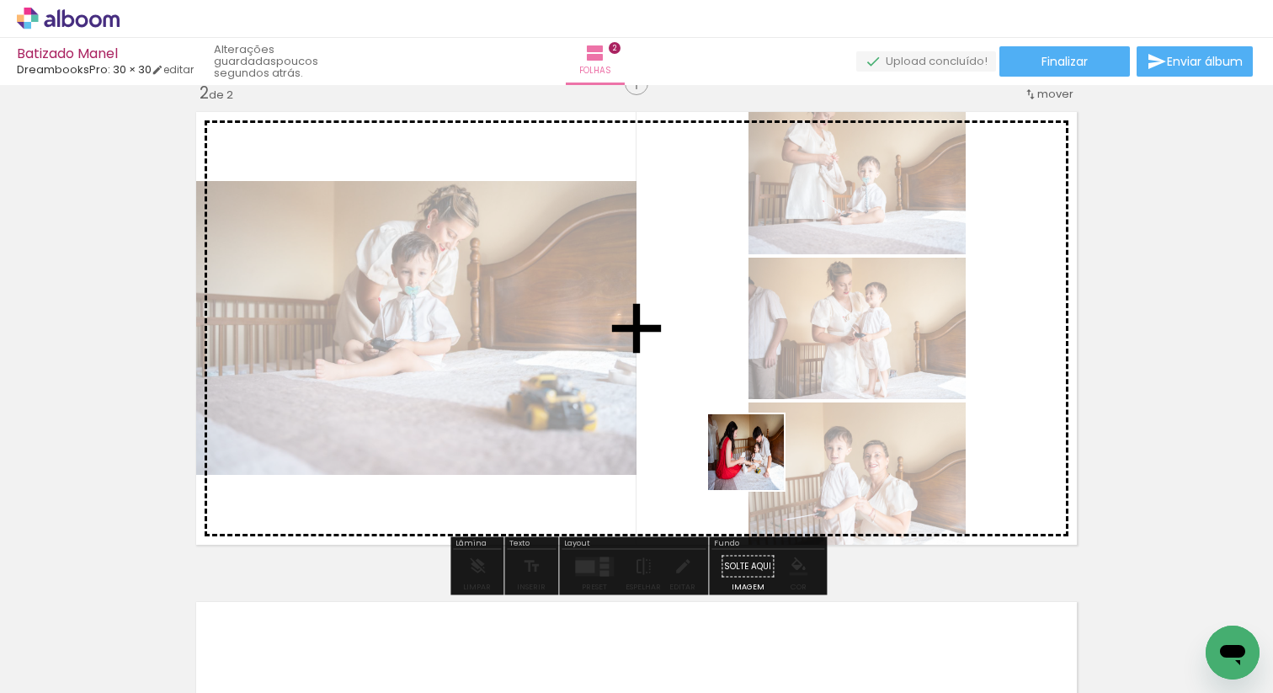
drag, startPoint x: 1047, startPoint y: 652, endPoint x: 734, endPoint y: 451, distance: 371.2
click at [734, 451] on quentale-workspace at bounding box center [636, 346] width 1273 height 693
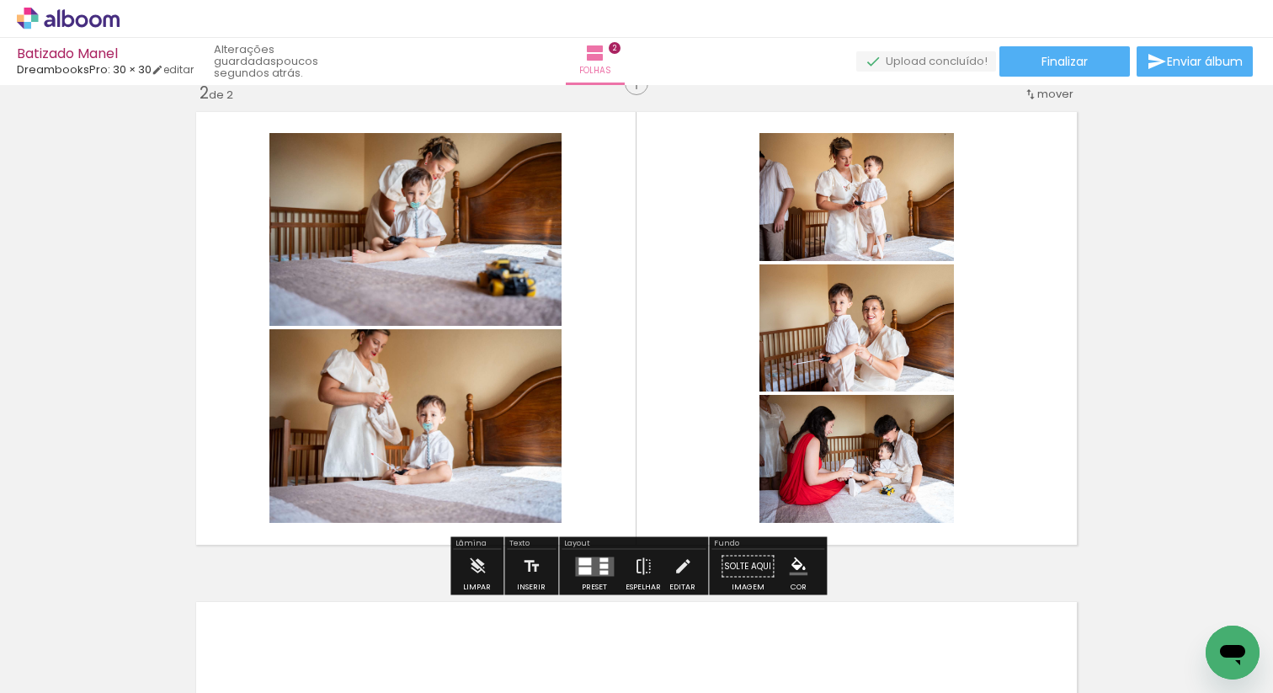
scroll to position [0, 3047]
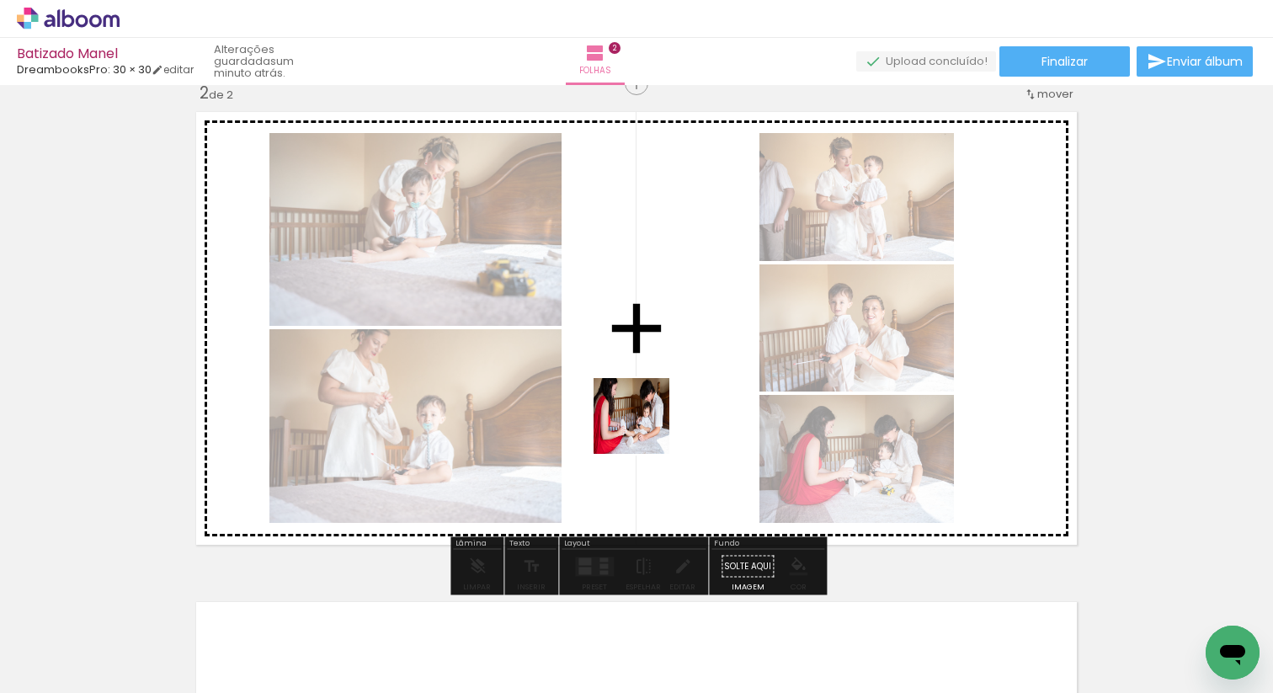
drag, startPoint x: 911, startPoint y: 644, endPoint x: 644, endPoint y: 429, distance: 343.1
click at [644, 429] on quentale-workspace at bounding box center [636, 346] width 1273 height 693
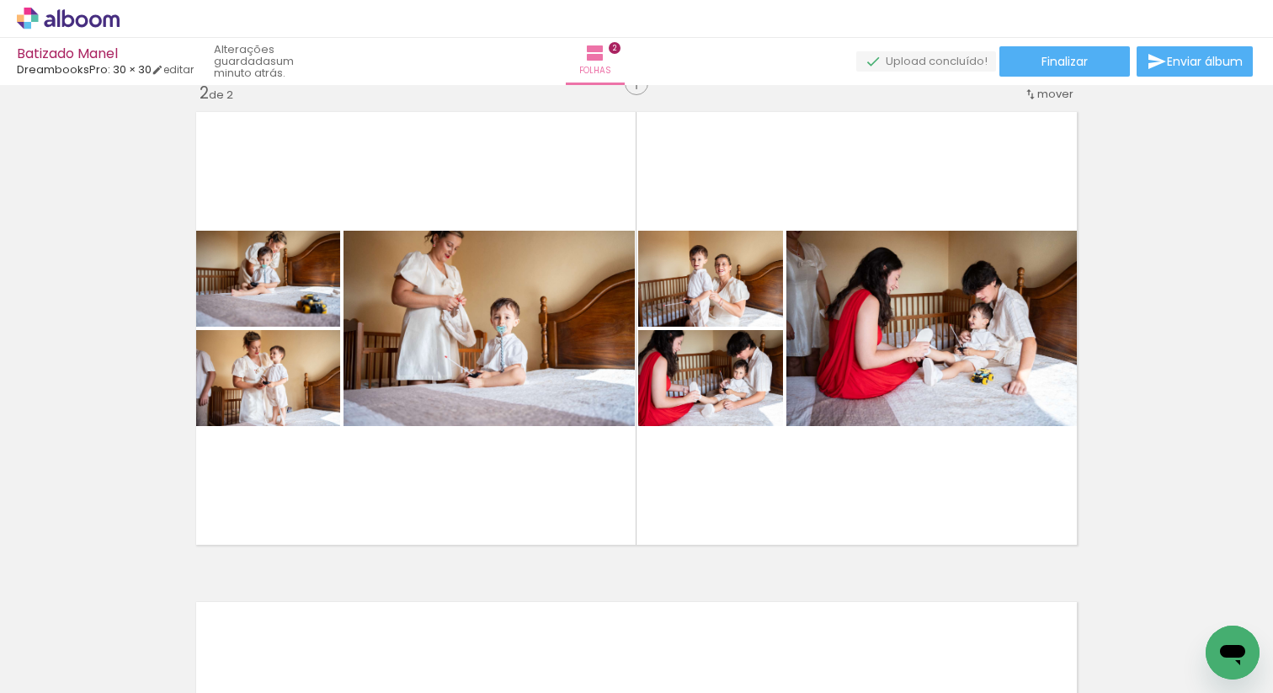
scroll to position [0, 3782]
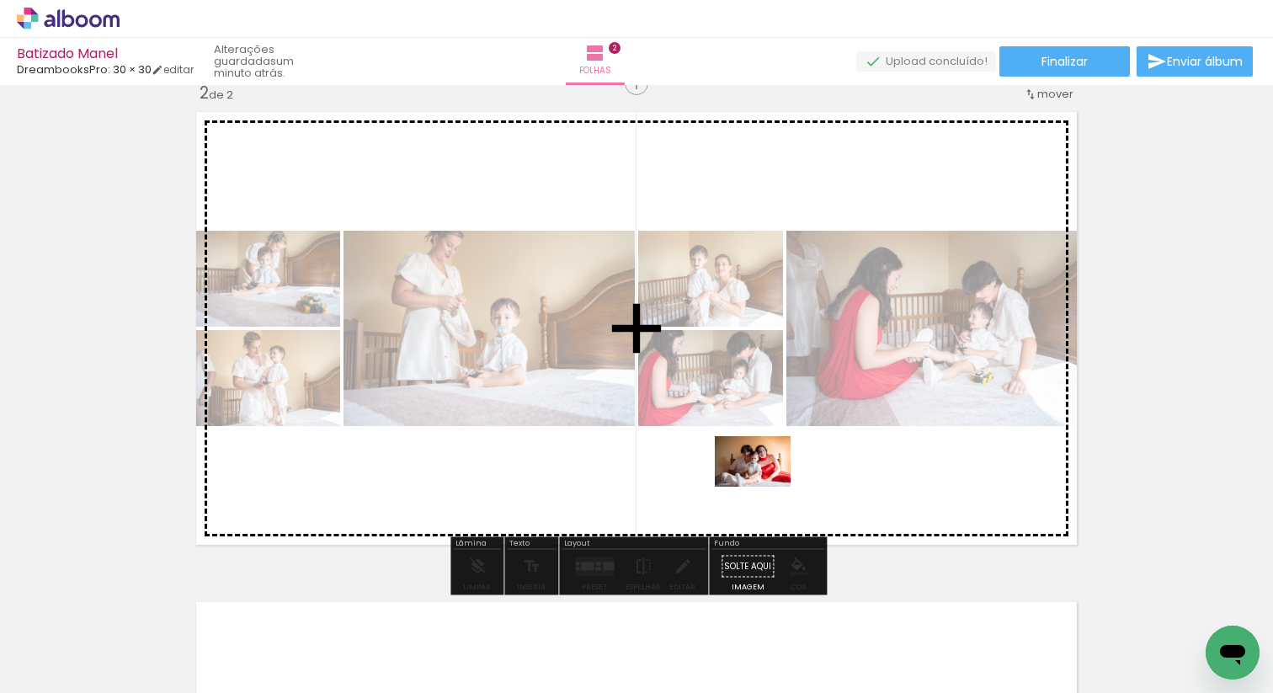
drag, startPoint x: 824, startPoint y: 644, endPoint x: 765, endPoint y: 487, distance: 168.1
click at [765, 487] on quentale-workspace at bounding box center [636, 346] width 1273 height 693
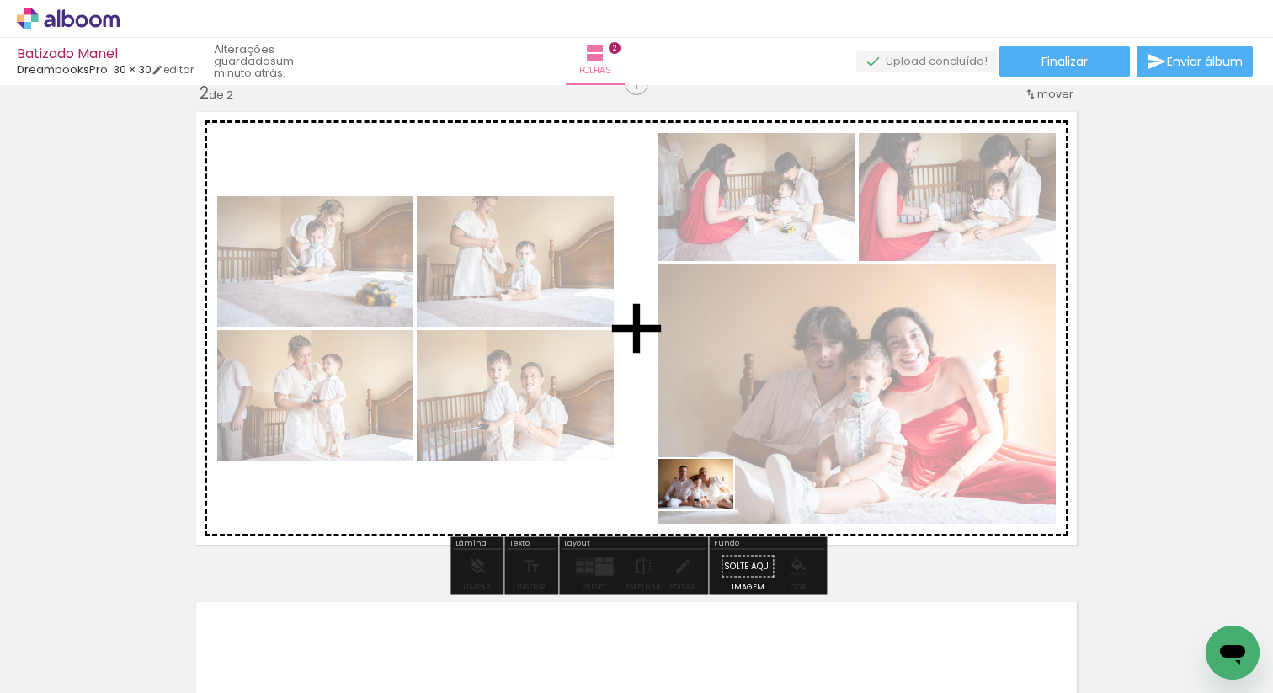
drag, startPoint x: 733, startPoint y: 650, endPoint x: 708, endPoint y: 509, distance: 143.6
click at [708, 509] on quentale-workspace at bounding box center [636, 346] width 1273 height 693
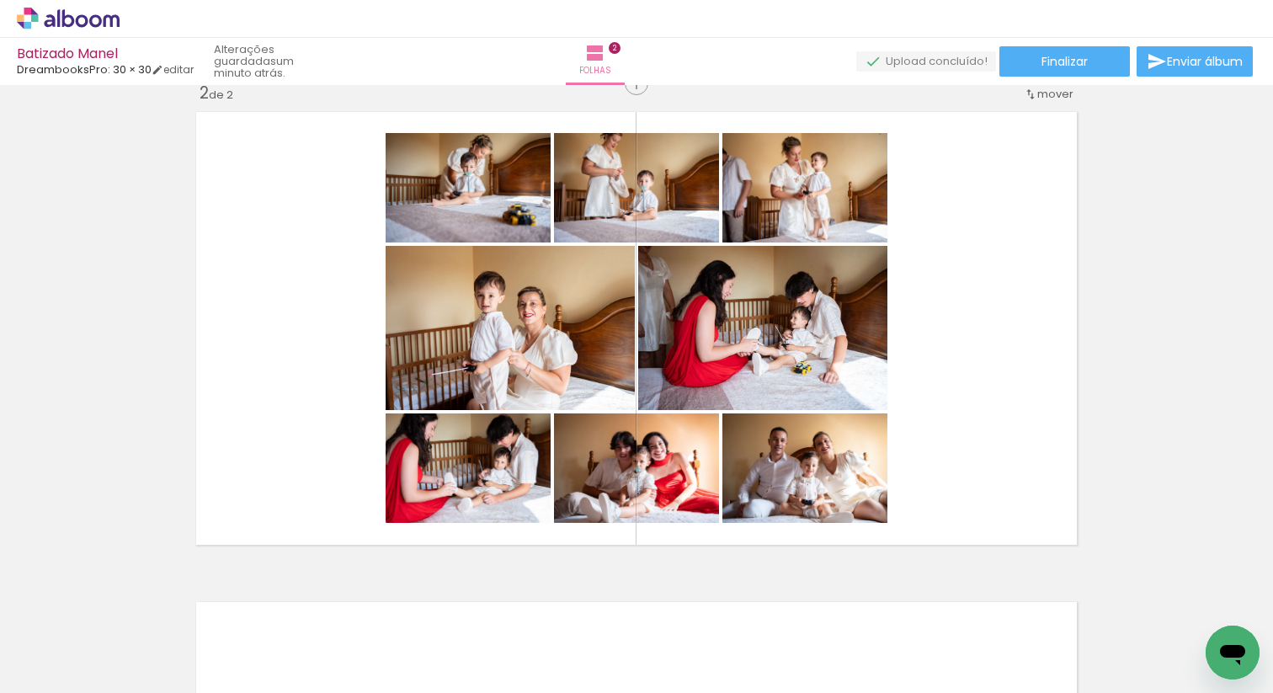
scroll to position [0, 5136]
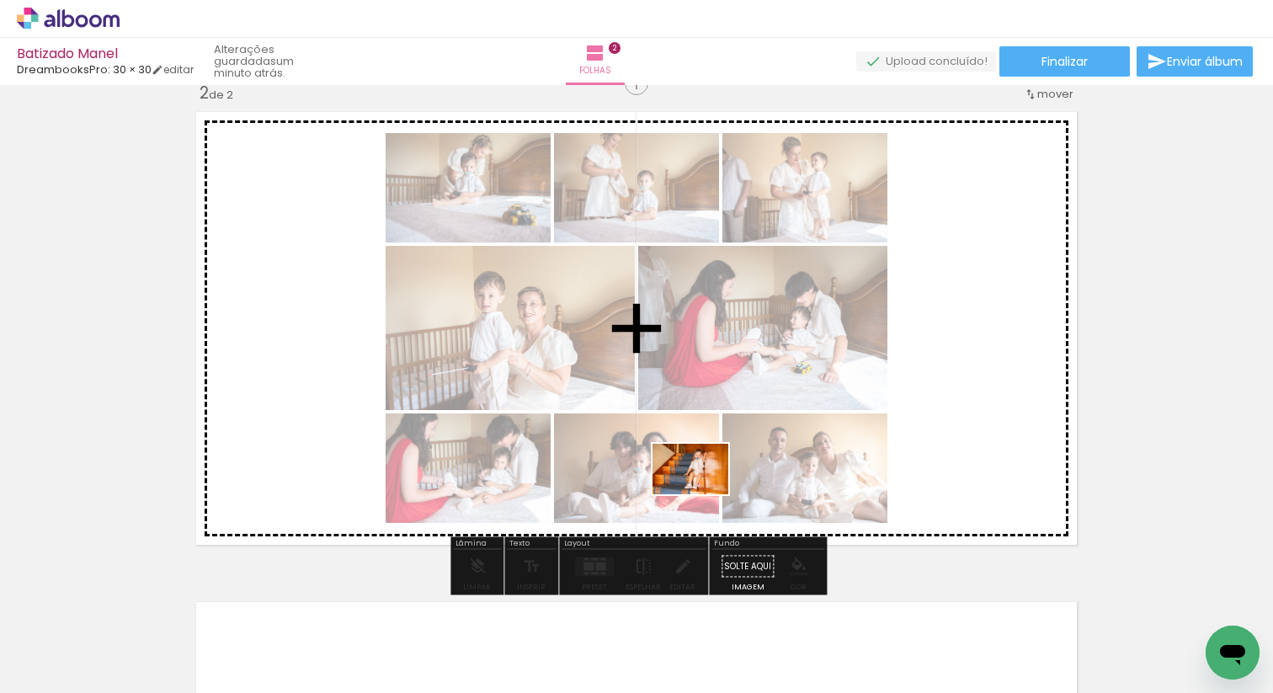
drag, startPoint x: 408, startPoint y: 637, endPoint x: 705, endPoint y: 494, distance: 329.9
click at [705, 494] on quentale-workspace at bounding box center [636, 346] width 1273 height 693
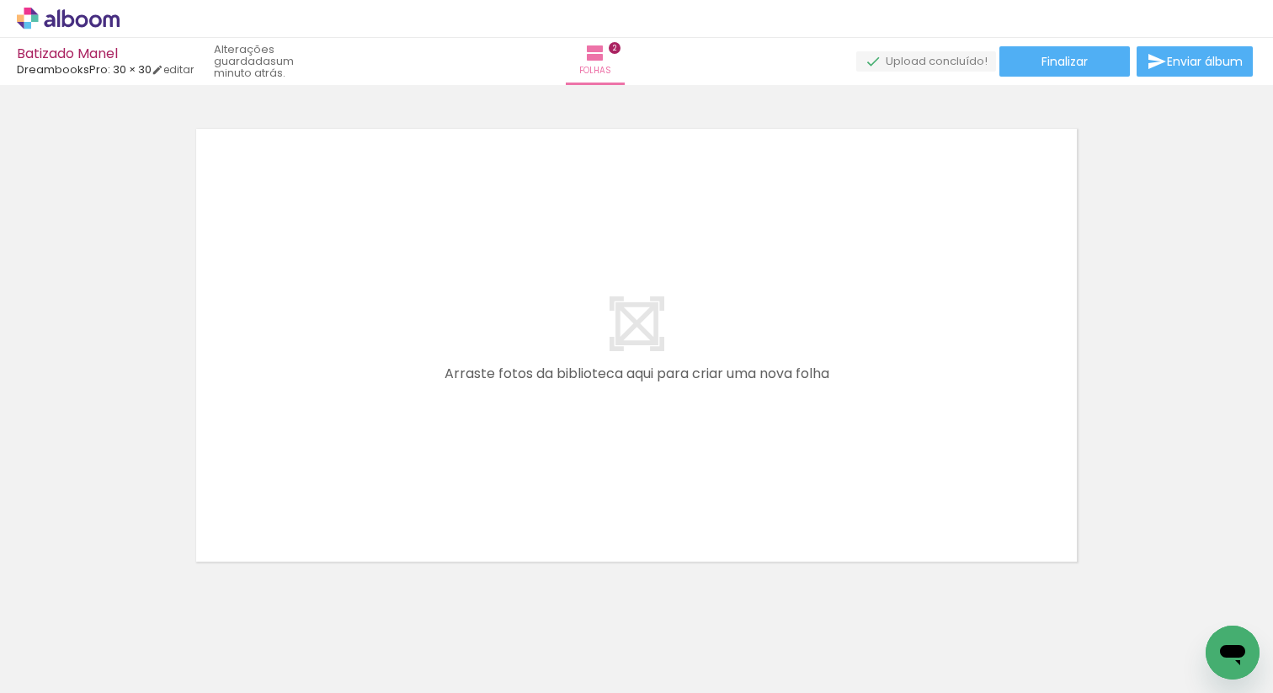
scroll to position [0, 5264]
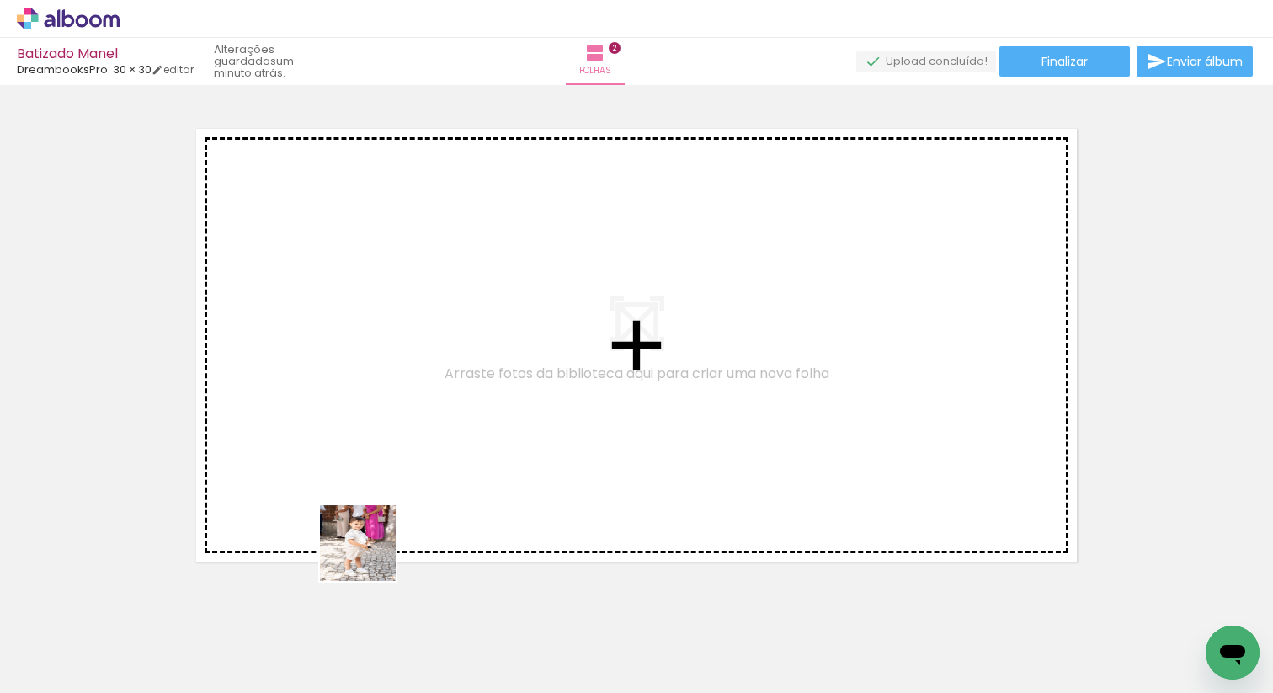
drag, startPoint x: 370, startPoint y: 556, endPoint x: 372, endPoint y: 498, distance: 58.1
click at [360, 484] on quentale-workspace at bounding box center [636, 346] width 1273 height 693
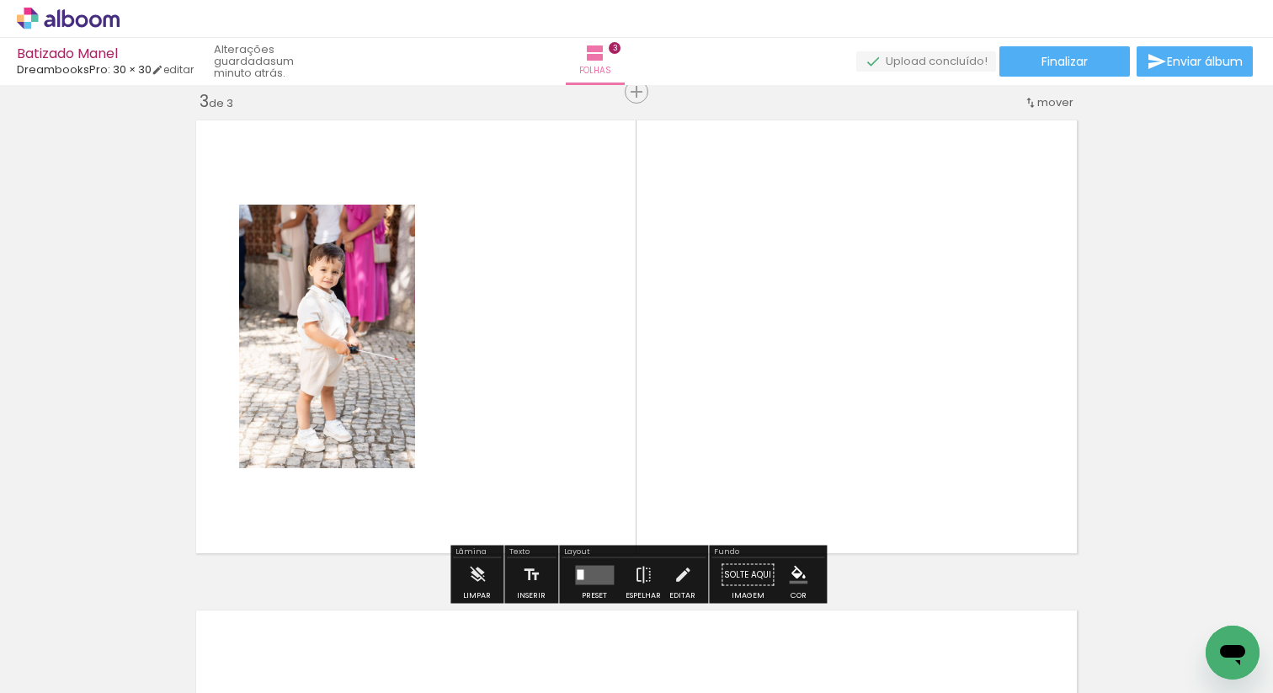
scroll to position [1001, 0]
drag, startPoint x: 696, startPoint y: 659, endPoint x: 605, endPoint y: 484, distance: 197.0
click at [605, 484] on quentale-workspace at bounding box center [636, 346] width 1273 height 693
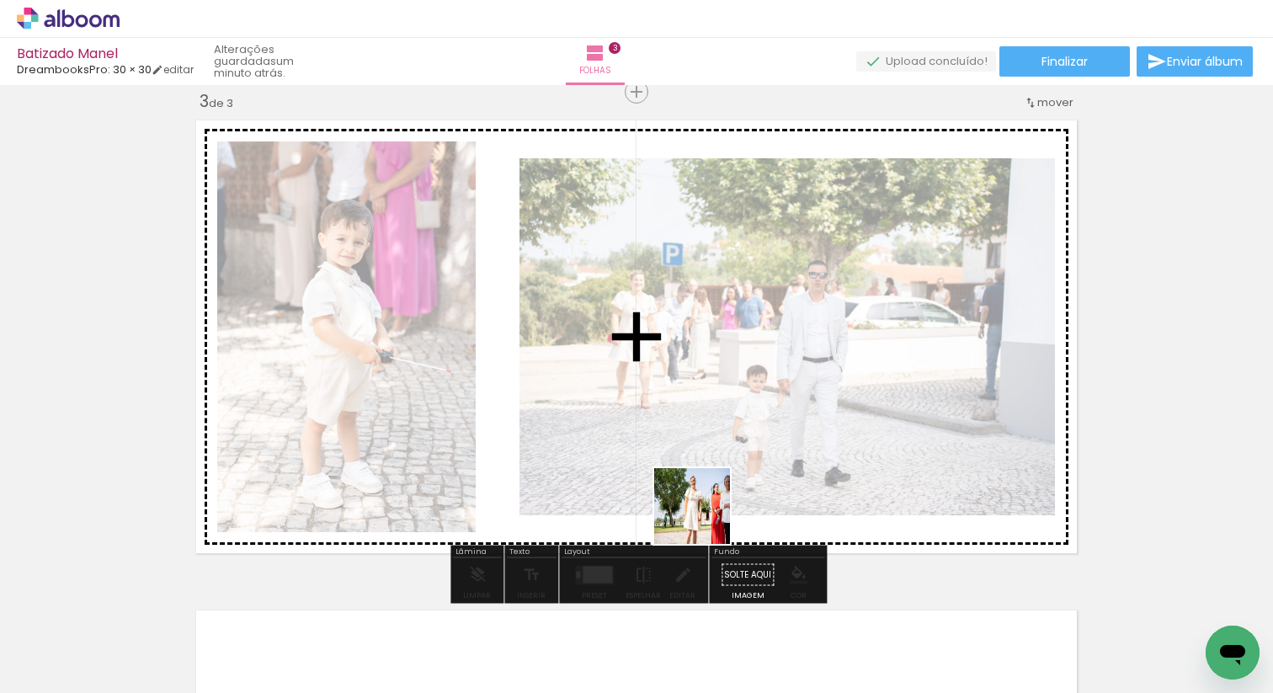
drag, startPoint x: 765, startPoint y: 657, endPoint x: 706, endPoint y: 525, distance: 143.6
click at [700, 504] on quentale-workspace at bounding box center [636, 346] width 1273 height 693
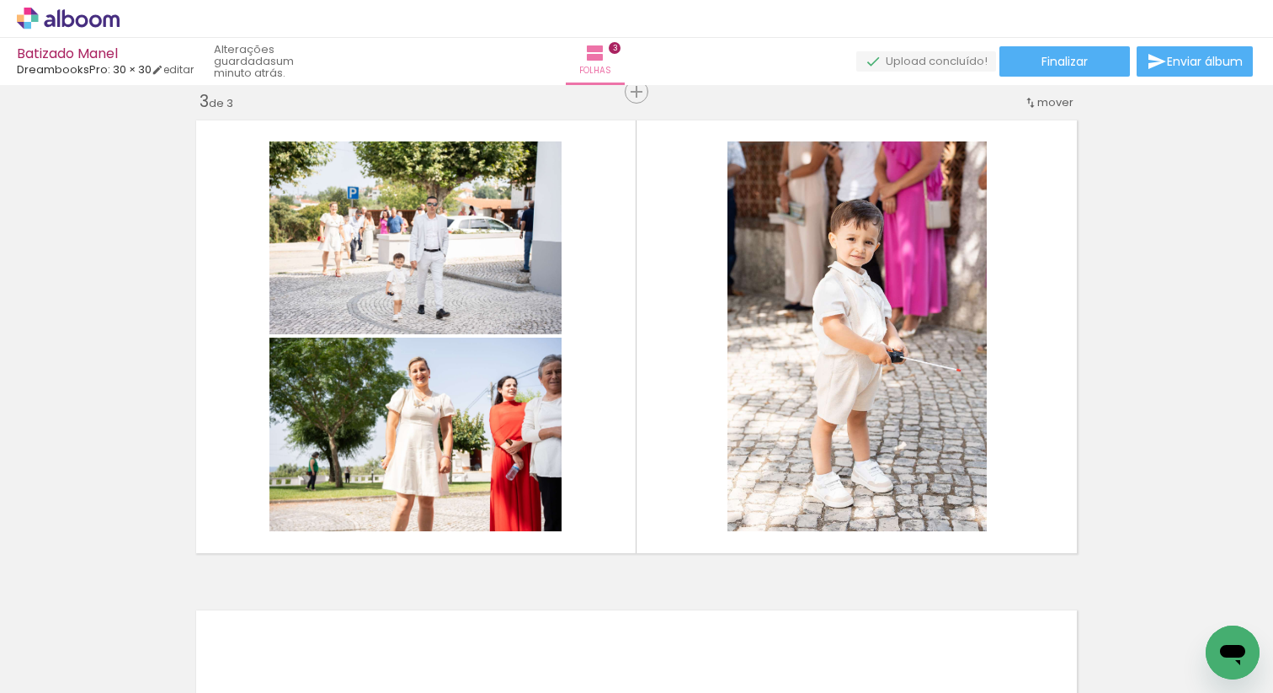
scroll to position [0, 6087]
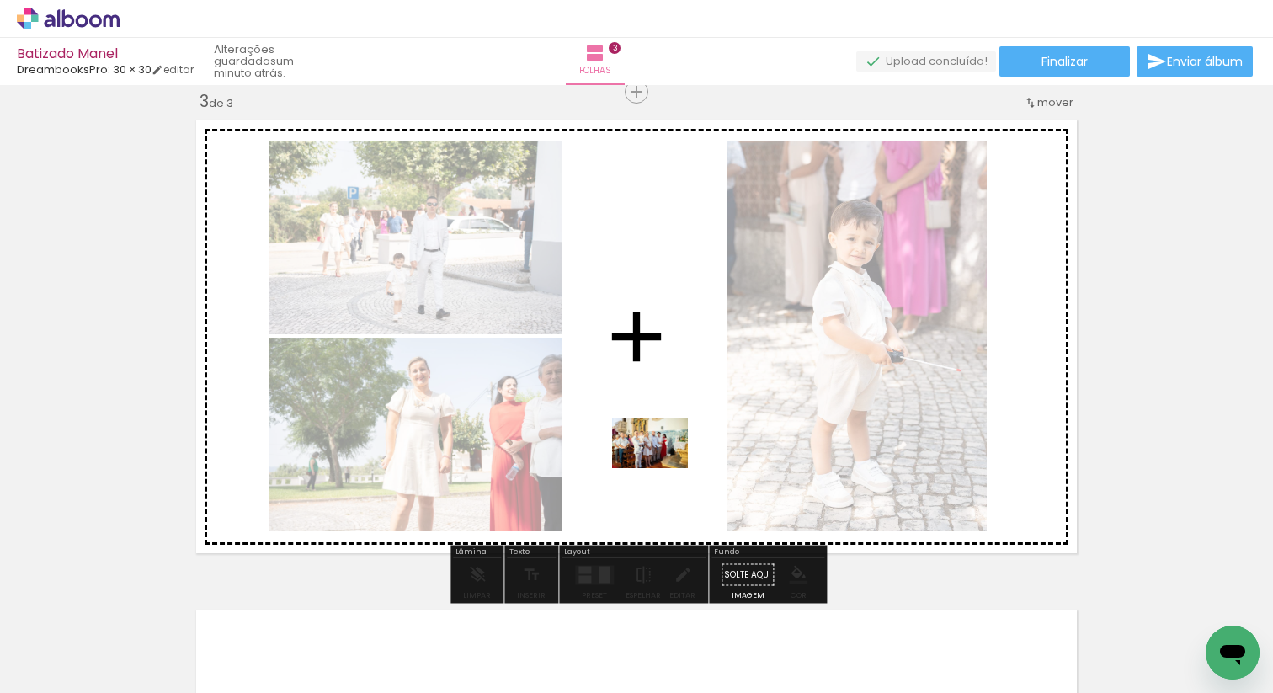
drag, startPoint x: 694, startPoint y: 635, endPoint x: 663, endPoint y: 468, distance: 169.6
click at [663, 468] on quentale-workspace at bounding box center [636, 346] width 1273 height 693
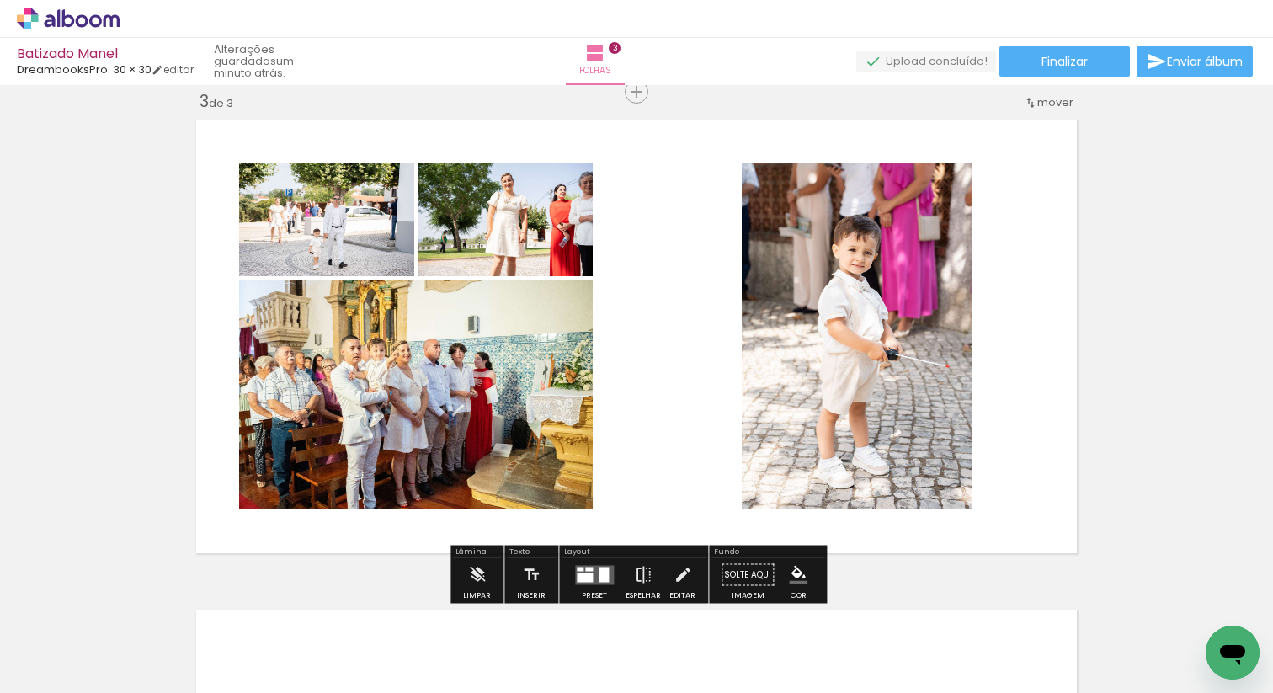
scroll to position [0, 6181]
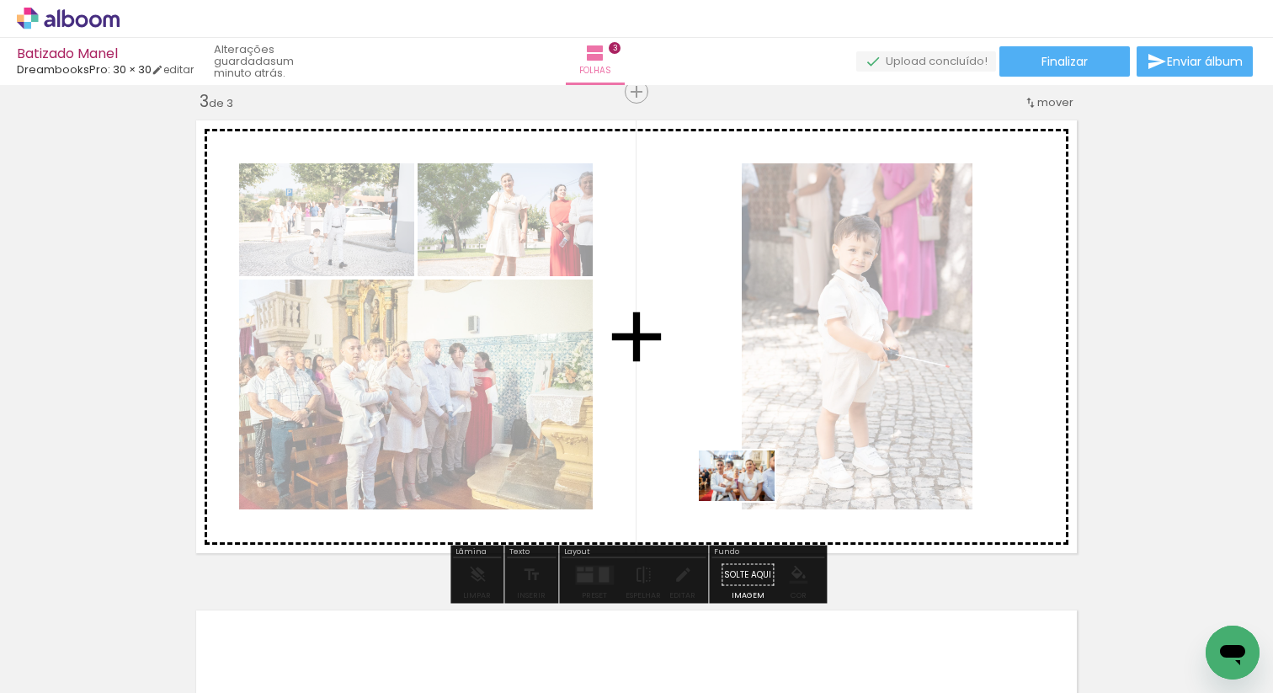
drag, startPoint x: 795, startPoint y: 641, endPoint x: 749, endPoint y: 501, distance: 147.0
click at [749, 501] on quentale-workspace at bounding box center [636, 346] width 1273 height 693
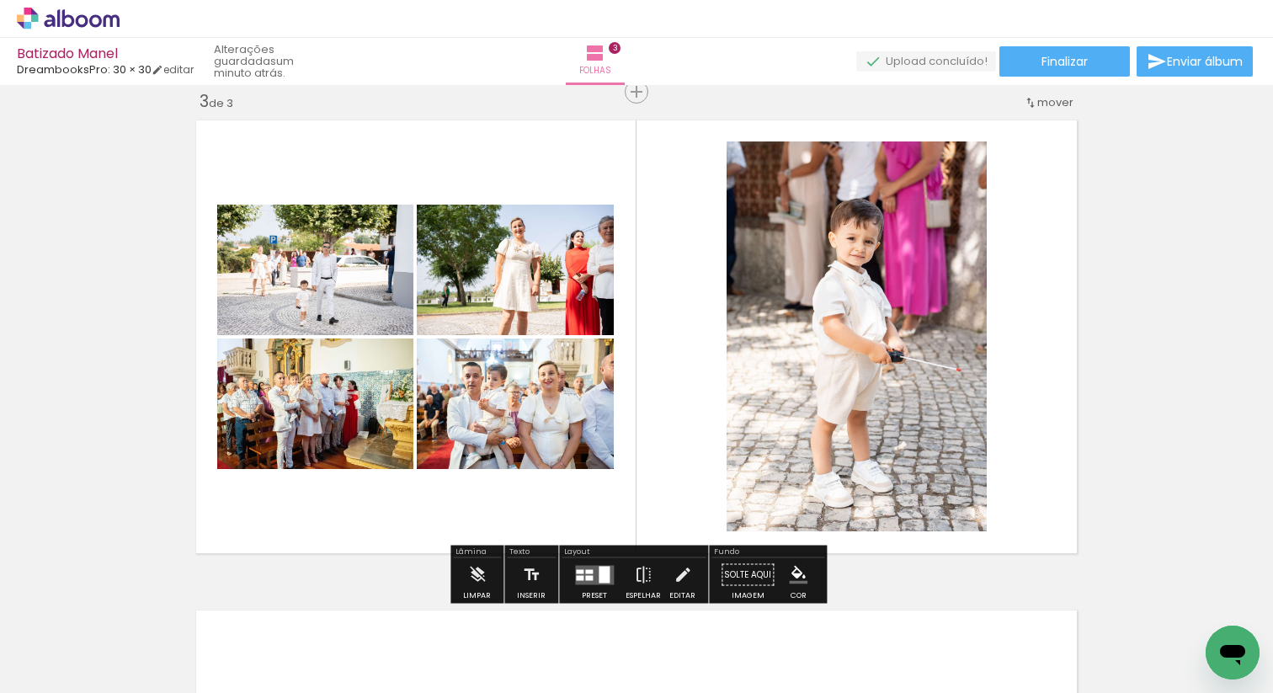
scroll to position [0, 6676]
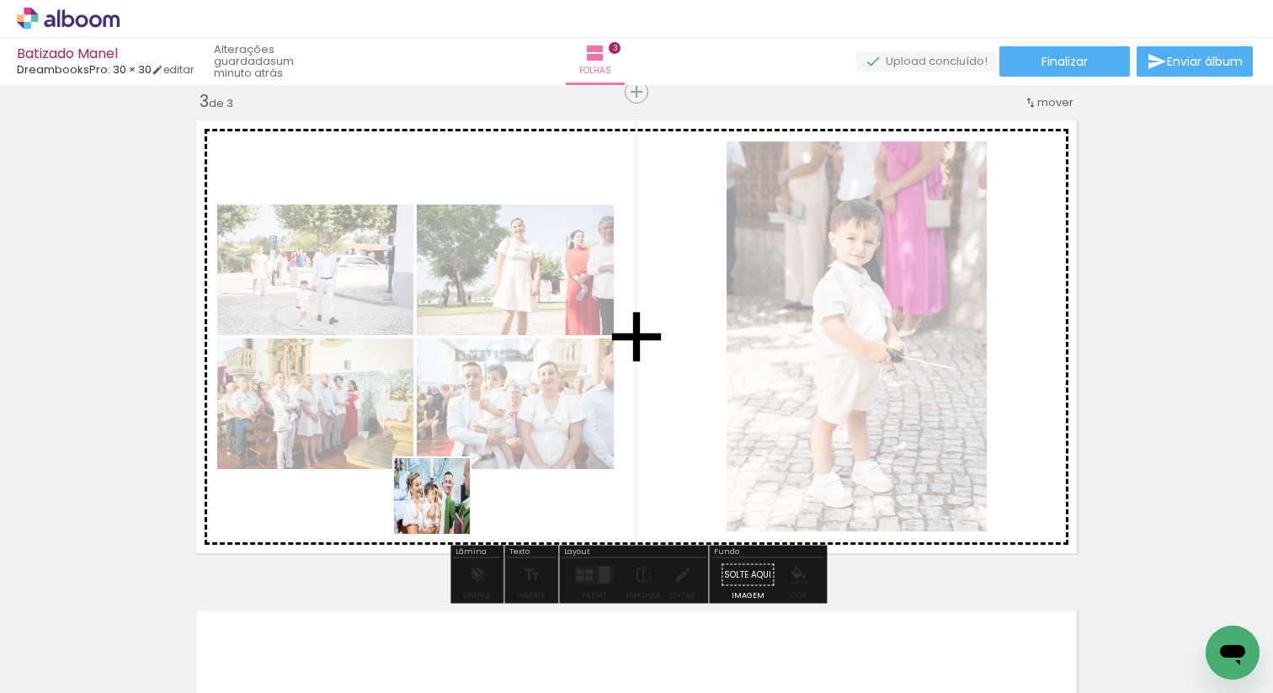
drag, startPoint x: 456, startPoint y: 635, endPoint x: 445, endPoint y: 509, distance: 126.8
click at [445, 509] on quentale-workspace at bounding box center [636, 346] width 1273 height 693
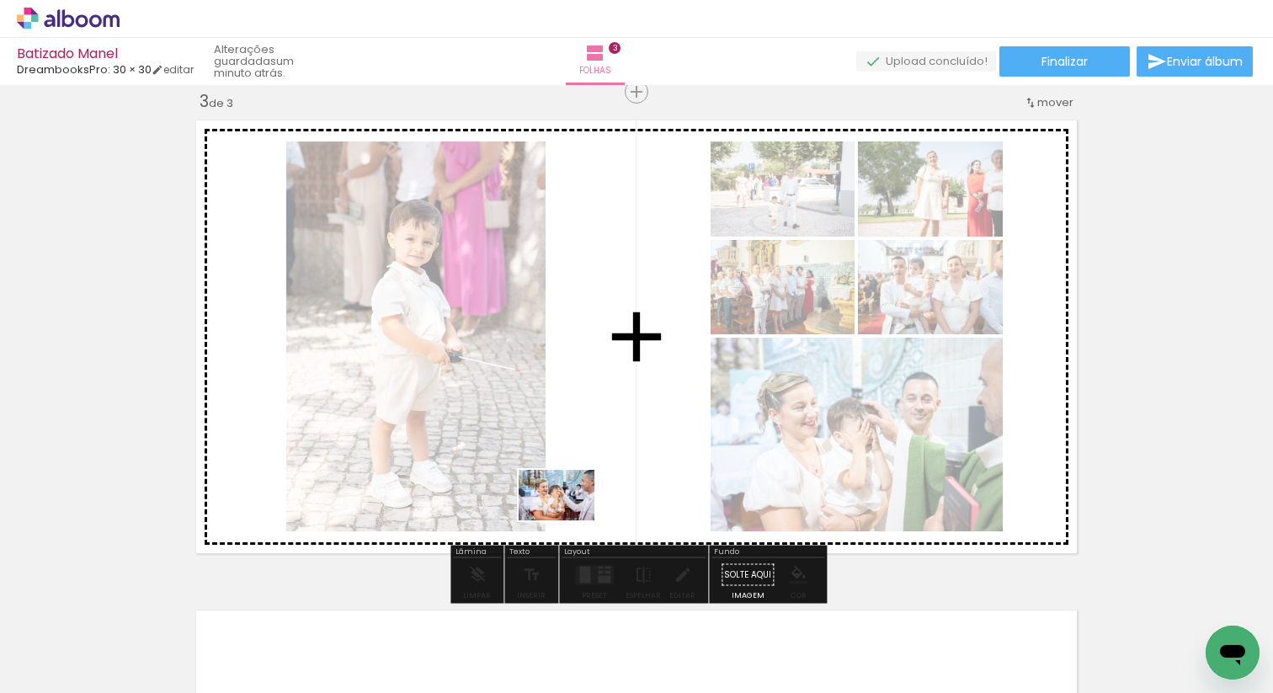
drag, startPoint x: 570, startPoint y: 644, endPoint x: 569, endPoint y: 520, distance: 123.8
click at [569, 520] on quentale-workspace at bounding box center [636, 346] width 1273 height 693
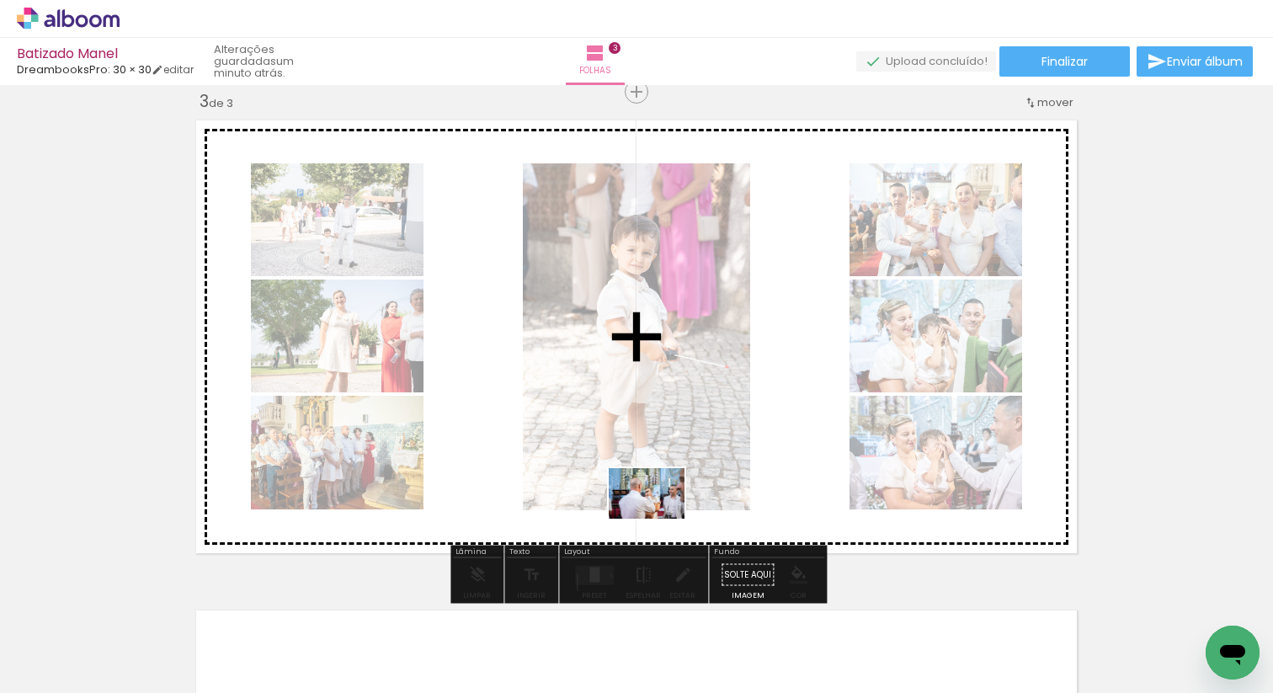
drag, startPoint x: 677, startPoint y: 670, endPoint x: 667, endPoint y: 528, distance: 142.7
click at [659, 519] on quentale-workspace at bounding box center [636, 346] width 1273 height 693
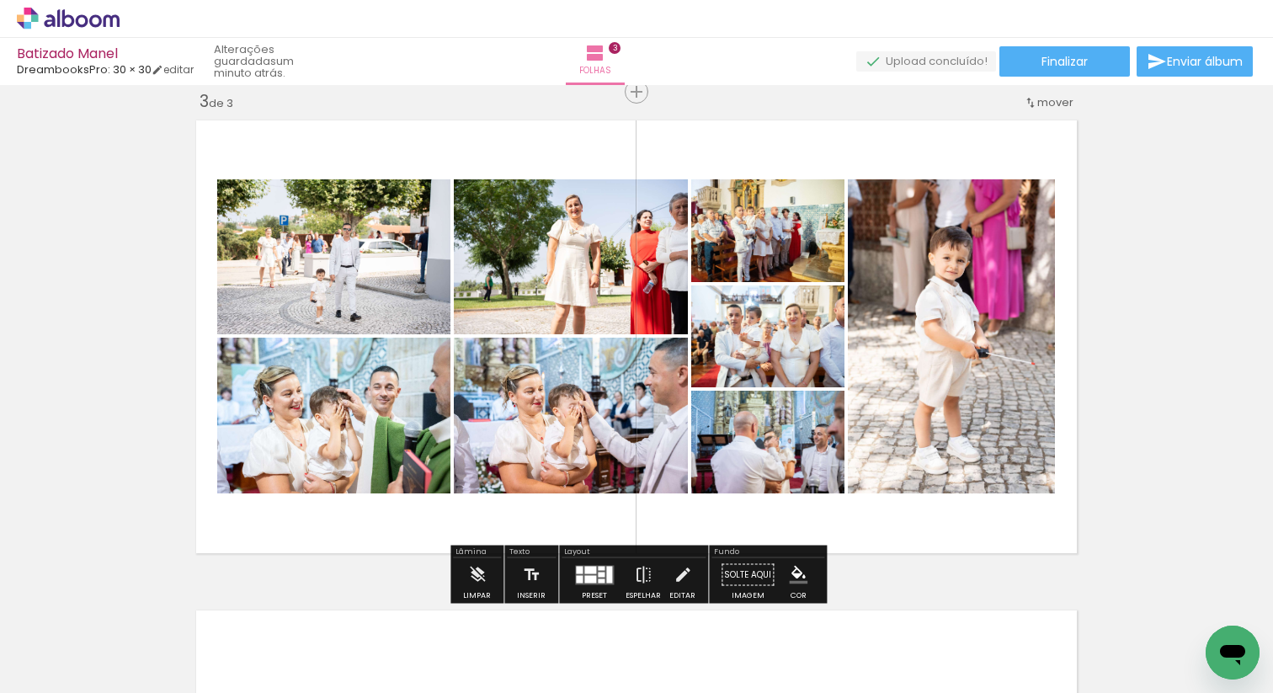
drag, startPoint x: 753, startPoint y: 643, endPoint x: 739, endPoint y: 520, distance: 123.7
click at [722, 501] on quentale-workspace at bounding box center [636, 346] width 1273 height 693
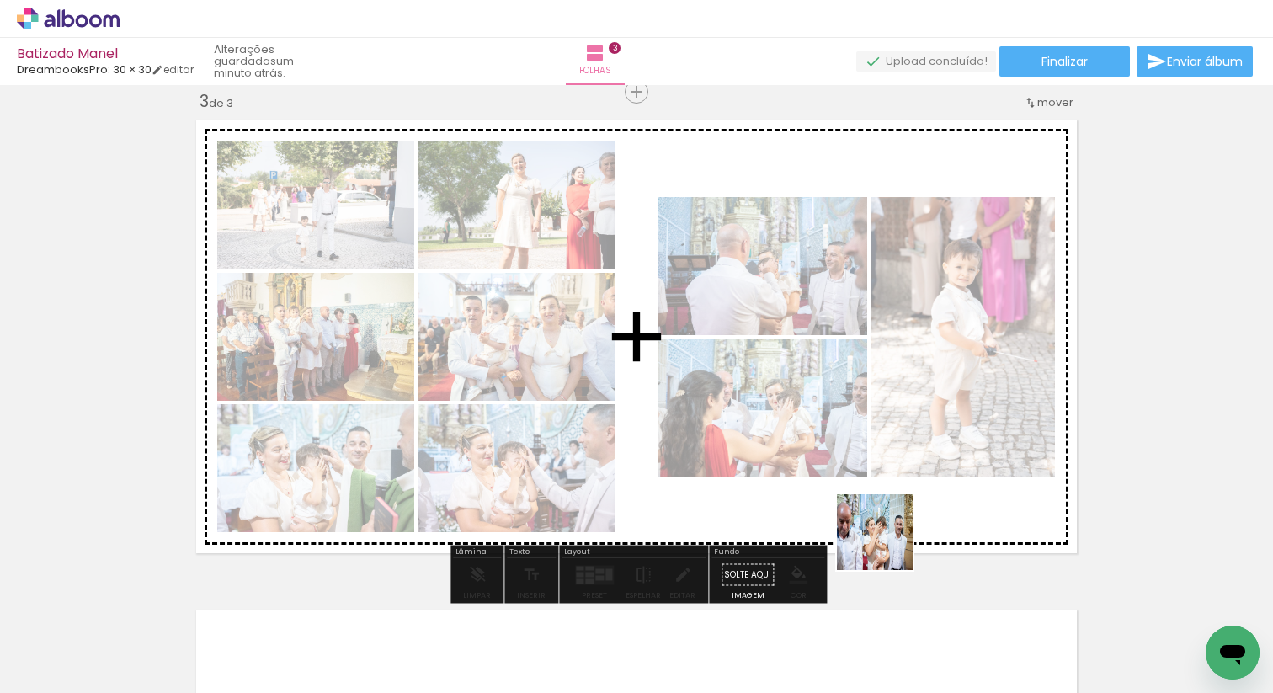
drag, startPoint x: 948, startPoint y: 636, endPoint x: 872, endPoint y: 538, distance: 123.6
click at [863, 507] on quentale-workspace at bounding box center [636, 346] width 1273 height 693
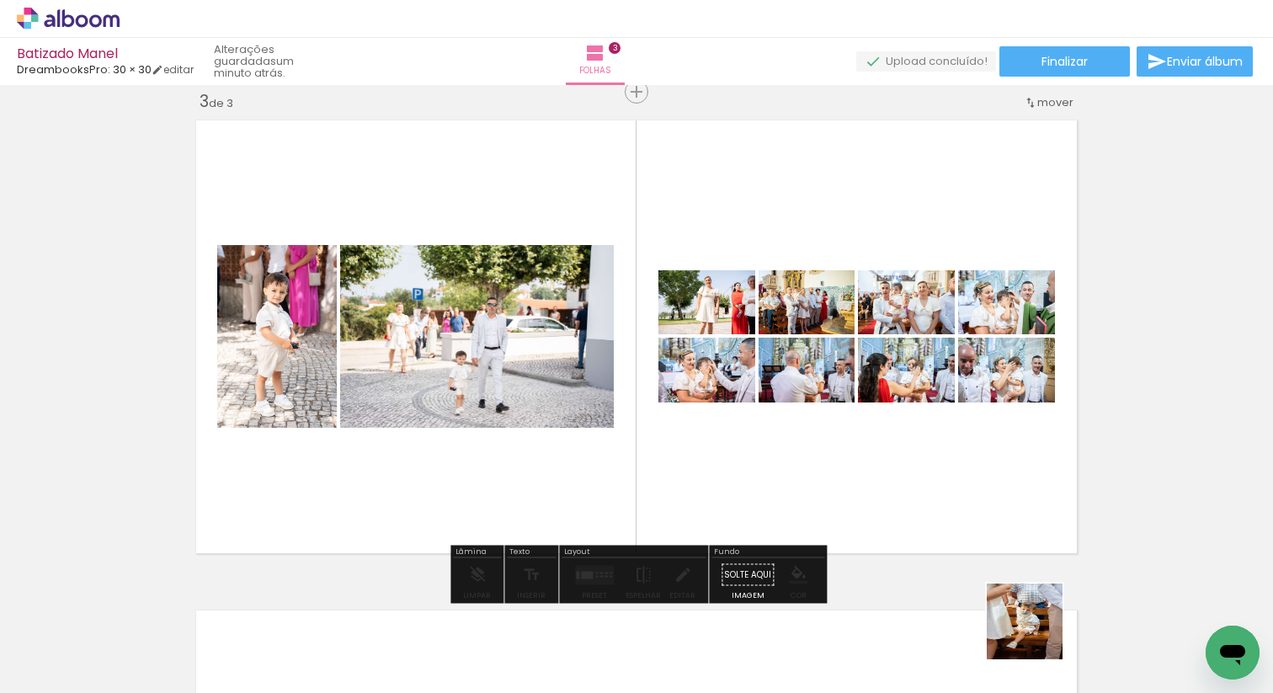
drag, startPoint x: 1037, startPoint y: 634, endPoint x: 944, endPoint y: 523, distance: 145.2
click at [944, 519] on quentale-workspace at bounding box center [636, 346] width 1273 height 693
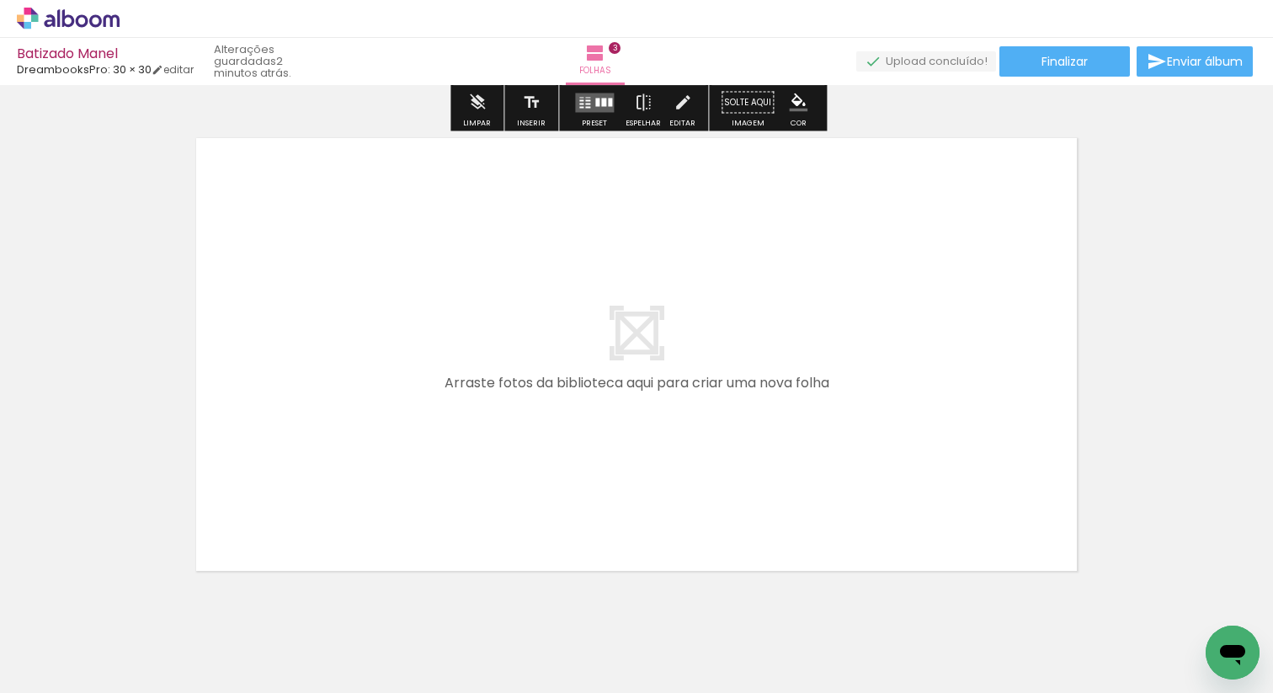
scroll to position [1476, 0]
click at [242, 54] on quentale-status "2 minutos atrás." at bounding box center [268, 61] width 133 height 49
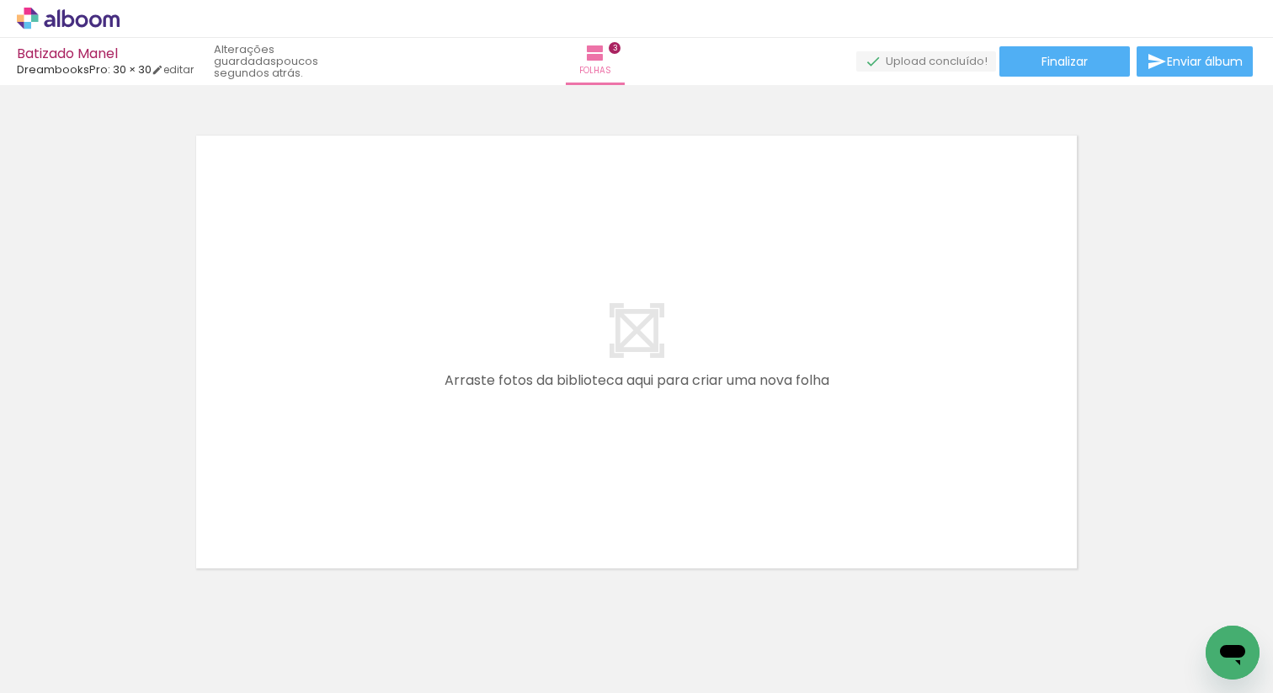
scroll to position [0, 7504]
drag, startPoint x: 502, startPoint y: 648, endPoint x: 381, endPoint y: 517, distance: 178.1
click at [381, 517] on quentale-workspace at bounding box center [636, 346] width 1273 height 693
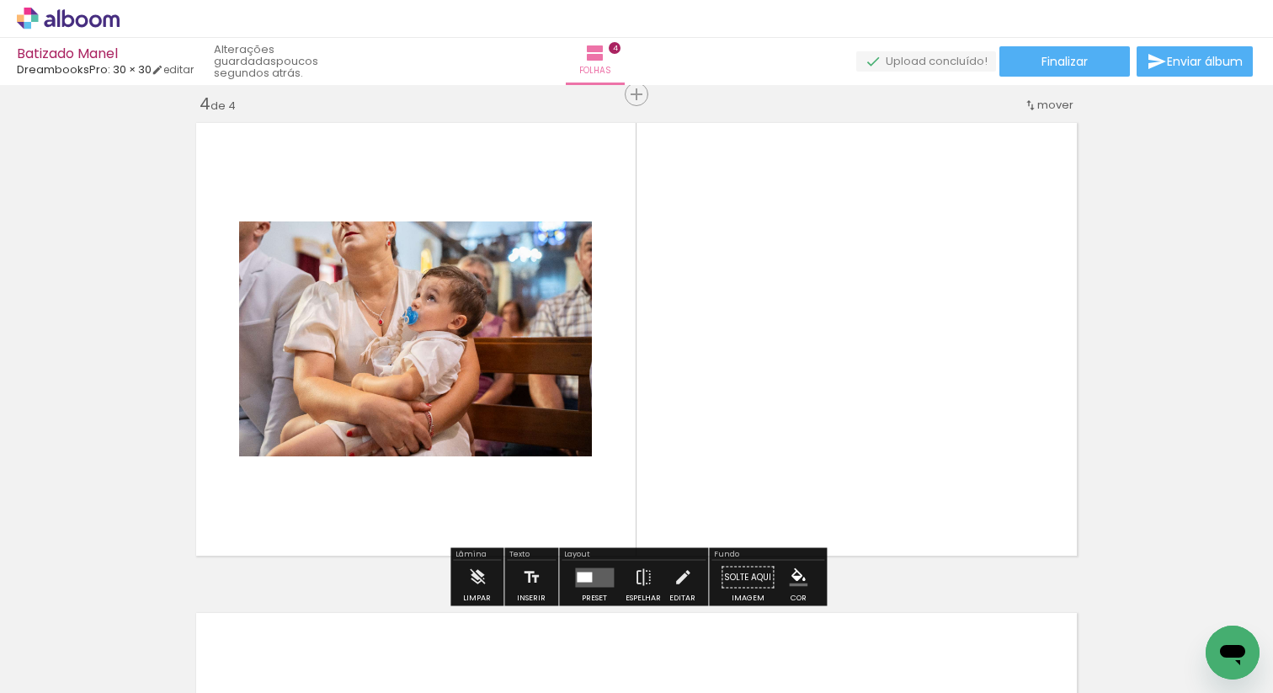
scroll to position [1491, 0]
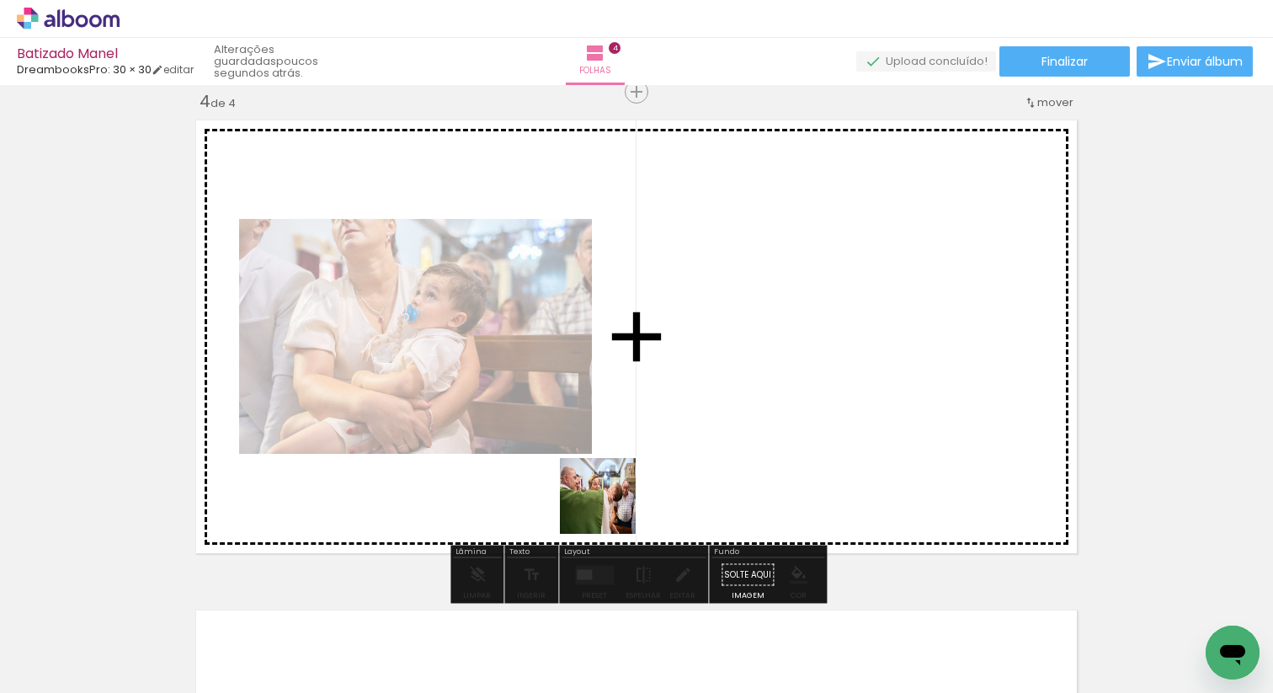
drag, startPoint x: 599, startPoint y: 647, endPoint x: 612, endPoint y: 500, distance: 147.1
click at [612, 500] on quentale-workspace at bounding box center [636, 346] width 1273 height 693
